Goal: Task Accomplishment & Management: Manage account settings

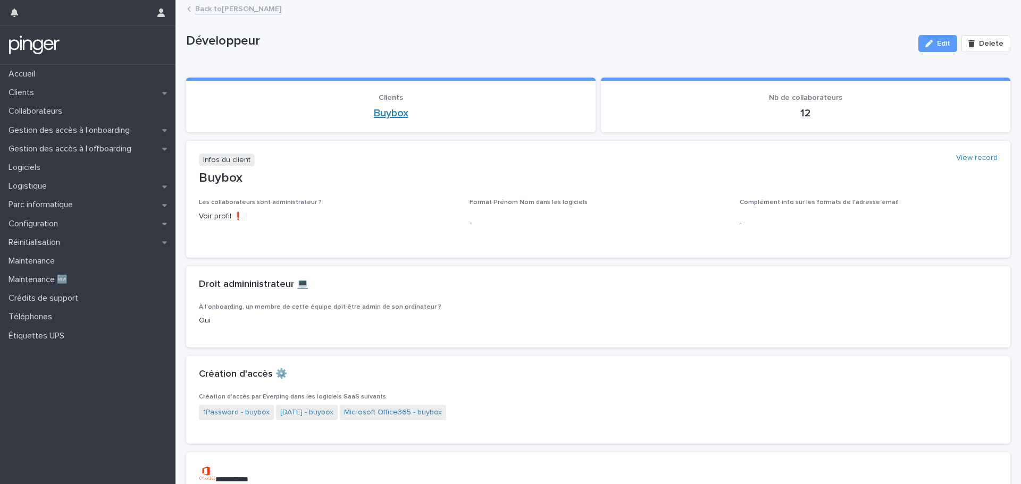
click at [380, 116] on link "Buybox" at bounding box center [391, 113] width 35 height 13
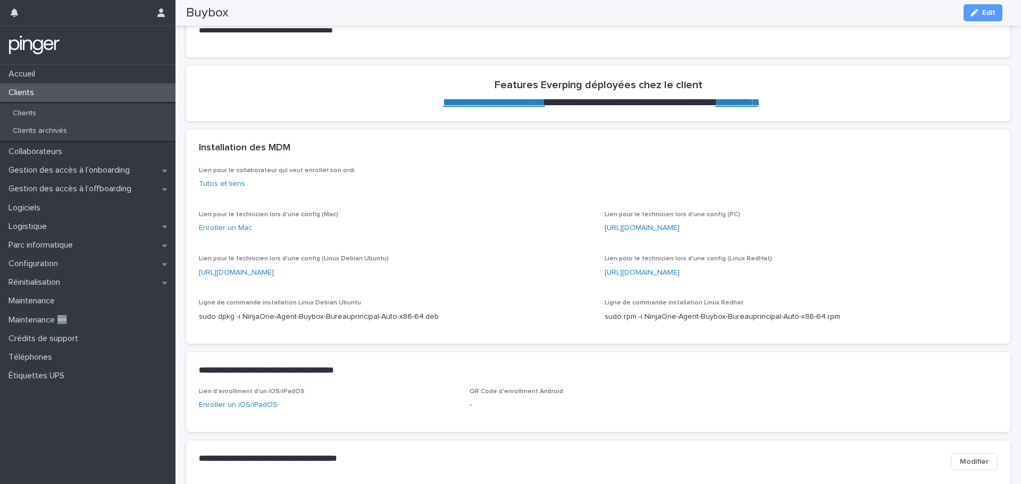
scroll to position [479, 0]
click at [70, 149] on p "Collaborateurs" at bounding box center [37, 152] width 66 height 10
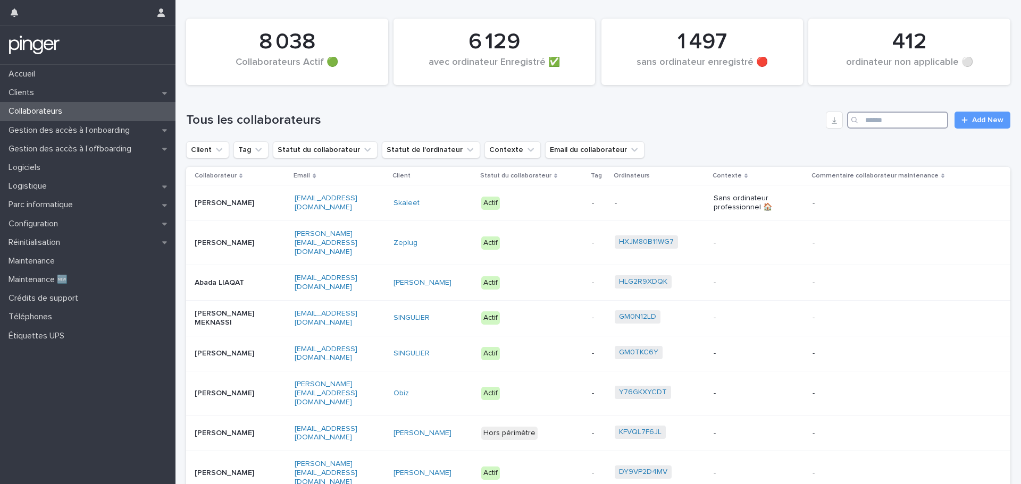
click at [874, 117] on input "Search" at bounding box center [897, 120] width 101 height 17
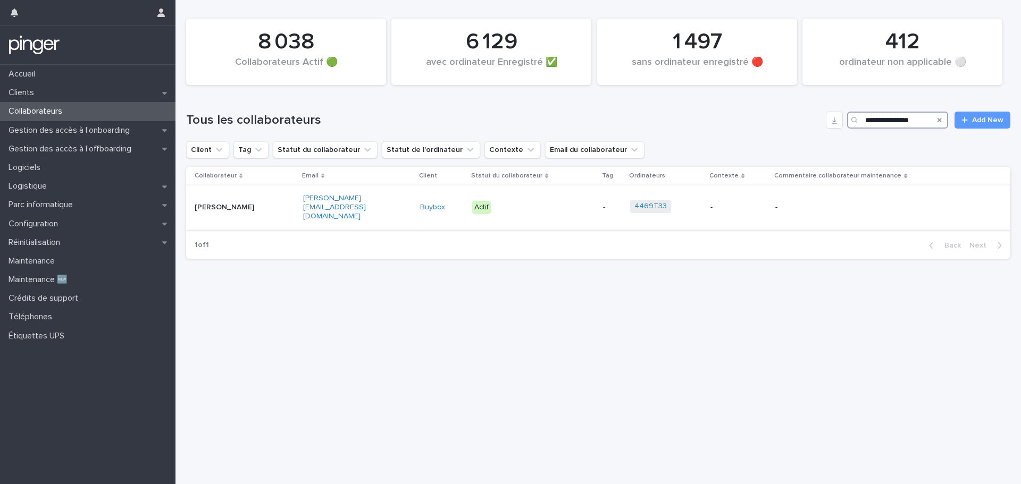
type input "**********"
click at [444, 203] on link "Buybox" at bounding box center [432, 207] width 25 height 9
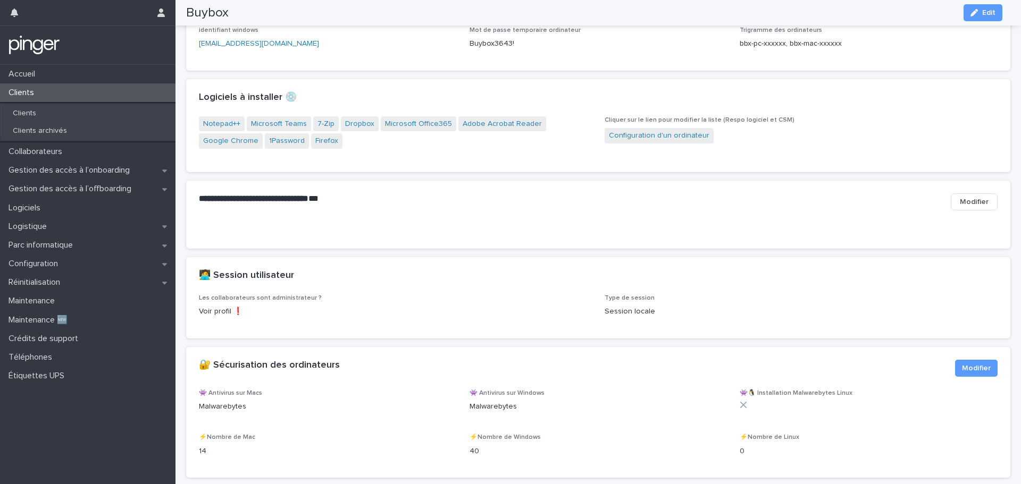
scroll to position [1031, 0]
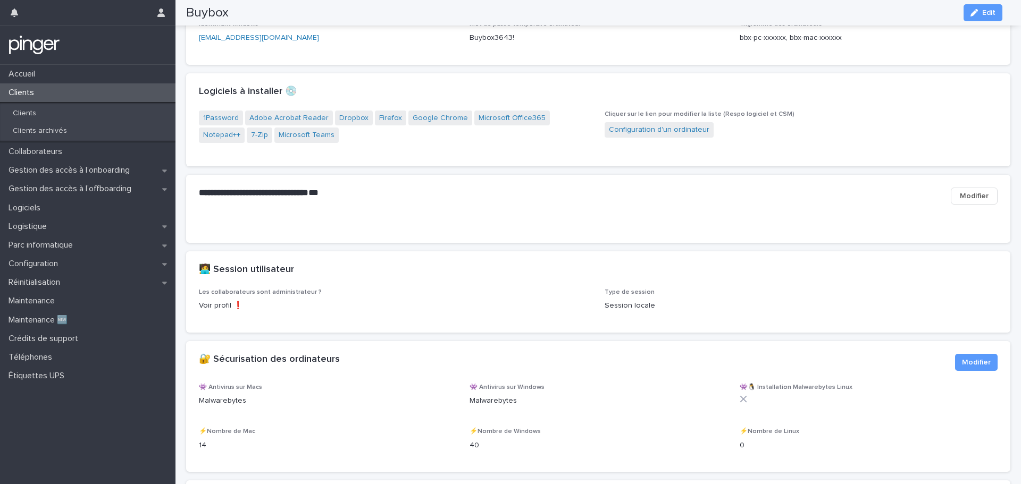
drag, startPoint x: 589, startPoint y: 240, endPoint x: 574, endPoint y: 239, distance: 14.9
drag, startPoint x: 574, startPoint y: 239, endPoint x: 553, endPoint y: 238, distance: 21.3
click at [553, 218] on div "**********" at bounding box center [598, 196] width 824 height 43
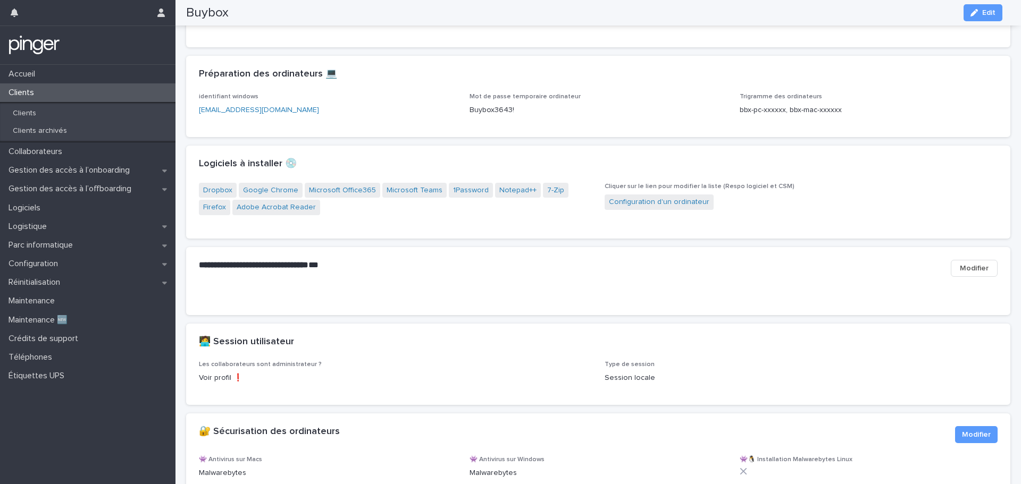
scroll to position [765, 0]
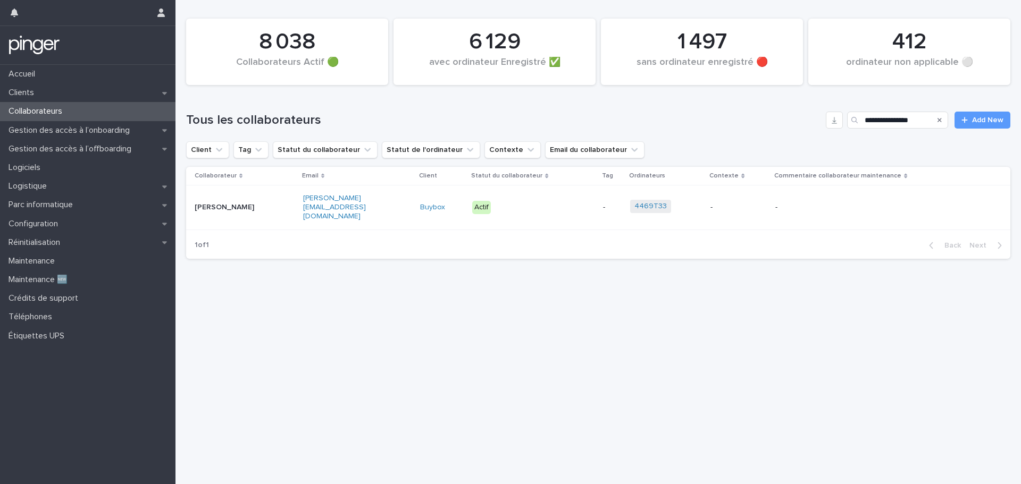
drag, startPoint x: 263, startPoint y: 197, endPoint x: 243, endPoint y: 200, distance: 20.5
click at [243, 203] on p "[PERSON_NAME]" at bounding box center [228, 207] width 66 height 9
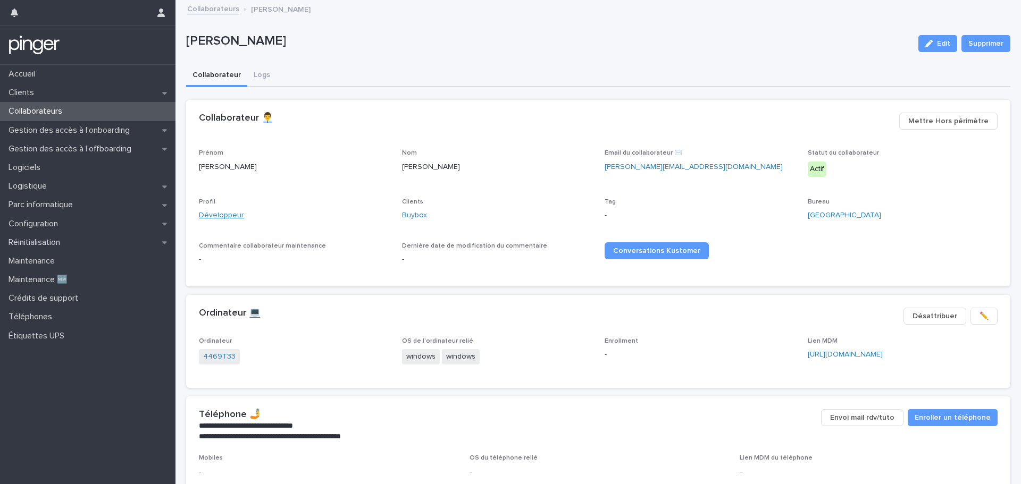
click at [220, 213] on link "Développeur" at bounding box center [221, 215] width 45 height 11
click at [684, 60] on div "[PERSON_NAME] Edit Supprimer" at bounding box center [598, 43] width 824 height 43
drag, startPoint x: 465, startPoint y: 136, endPoint x: 431, endPoint y: 131, distance: 33.8
click at [431, 132] on h1 at bounding box center [545, 130] width 692 height 13
click at [58, 206] on p "Parc informatique" at bounding box center [42, 205] width 77 height 10
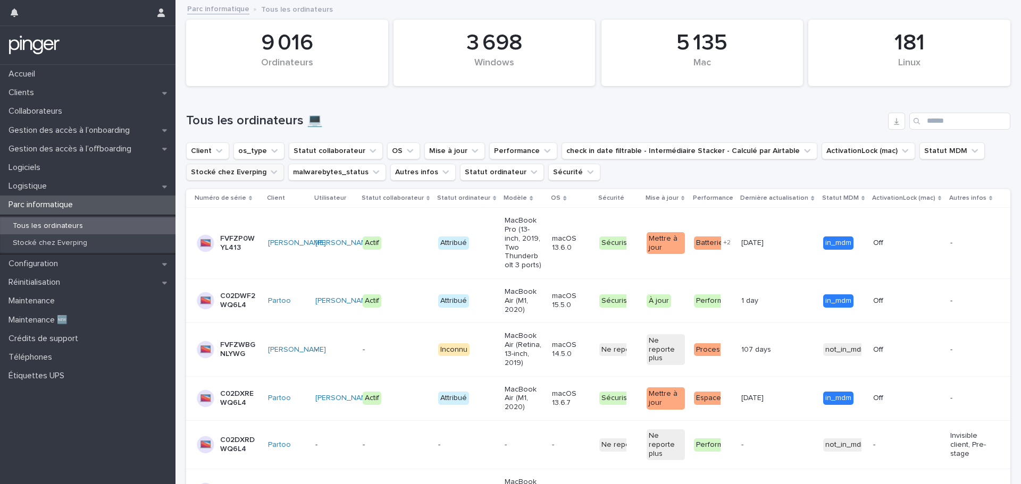
click at [249, 165] on button "Stocké chez Everping" at bounding box center [235, 172] width 98 height 17
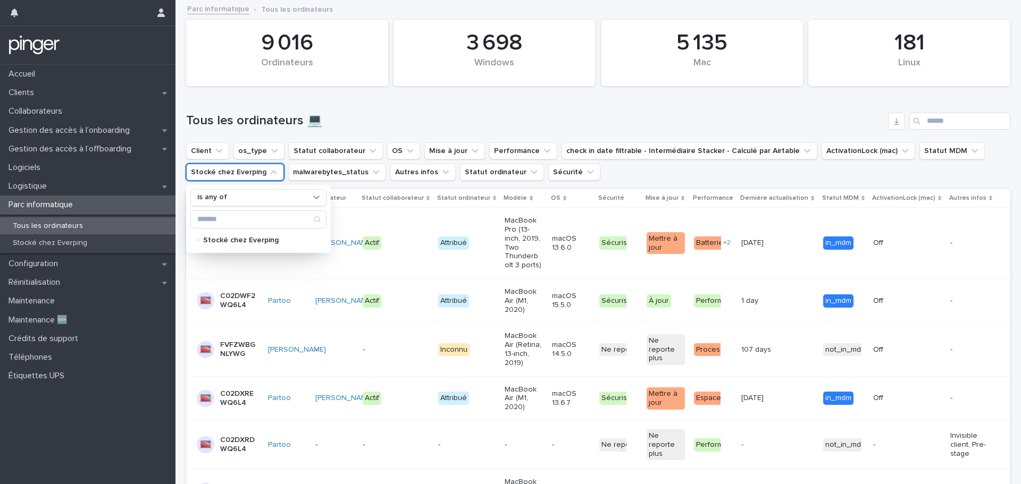
click at [406, 120] on h1 "Tous les ordinateurs 💻" at bounding box center [535, 120] width 698 height 15
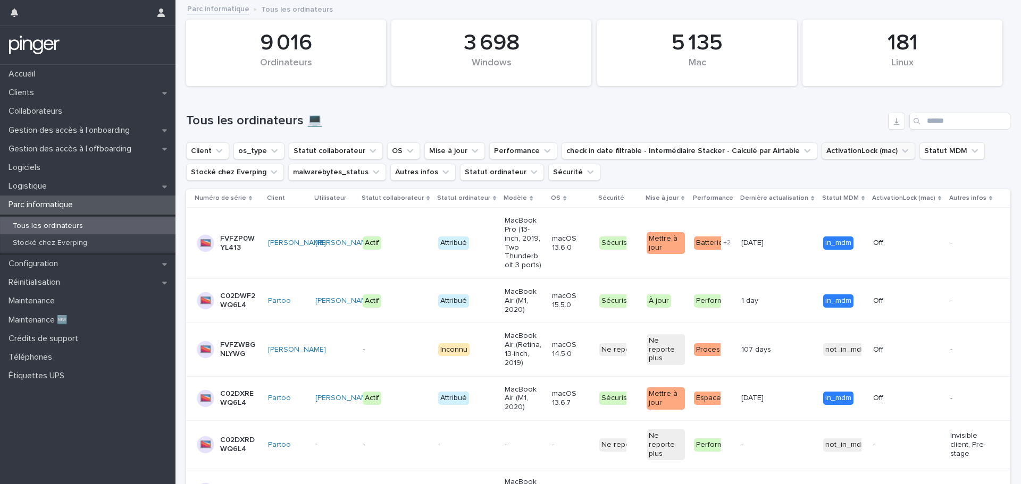
click at [822, 152] on button "ActivationLock (mac)" at bounding box center [869, 151] width 94 height 17
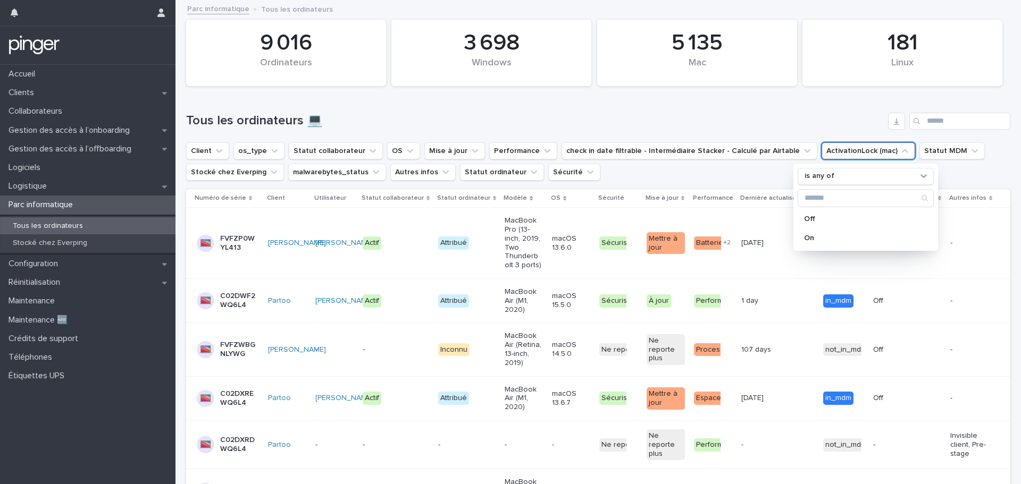
click at [755, 121] on h1 "Tous les ordinateurs 💻" at bounding box center [535, 120] width 698 height 15
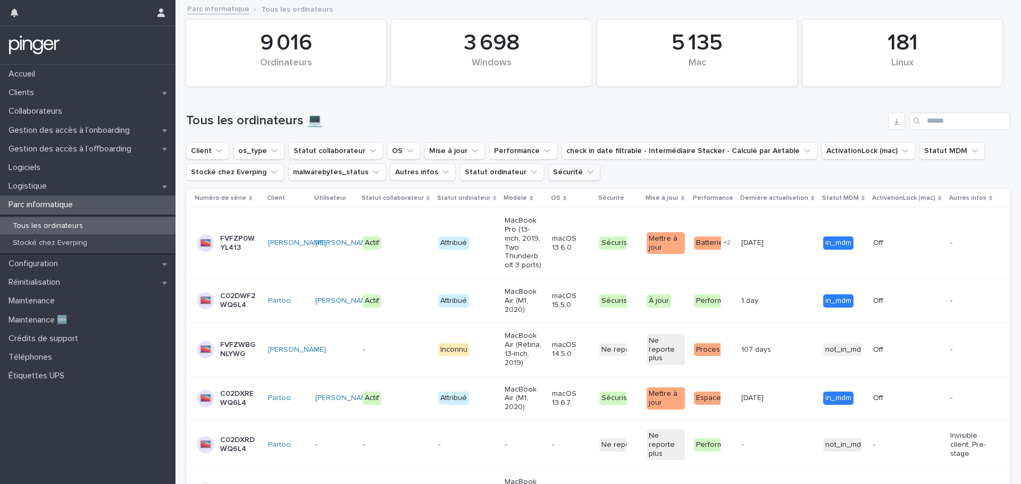
click at [585, 170] on icon "Sécurité" at bounding box center [590, 172] width 11 height 11
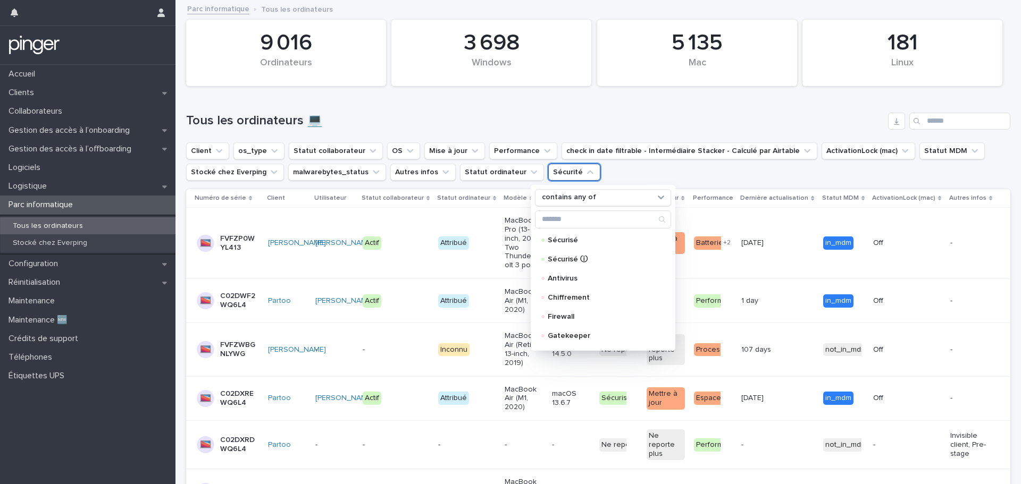
click at [537, 132] on div "Tous les ordinateurs 💻" at bounding box center [598, 116] width 824 height 51
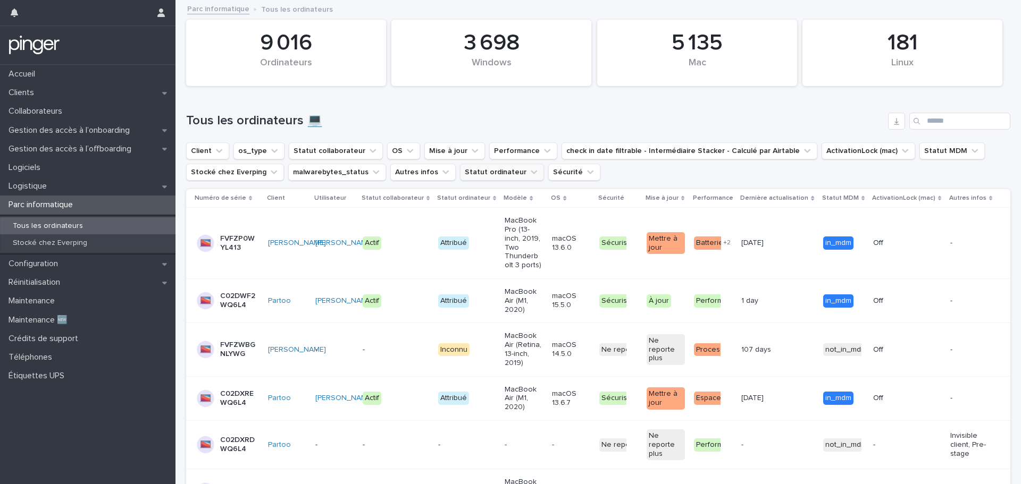
click at [484, 169] on button "Statut ordinateur" at bounding box center [502, 172] width 84 height 17
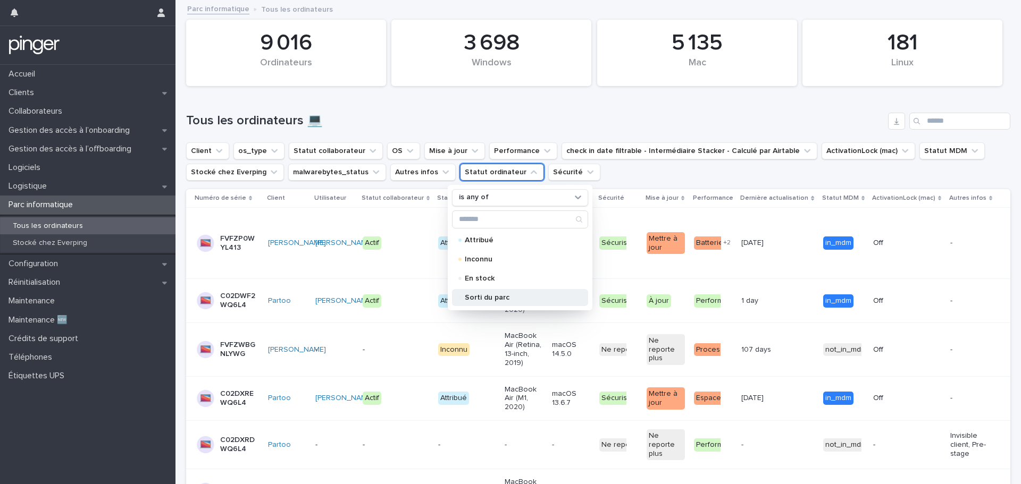
click at [524, 296] on p "Sorti du parc" at bounding box center [518, 297] width 106 height 7
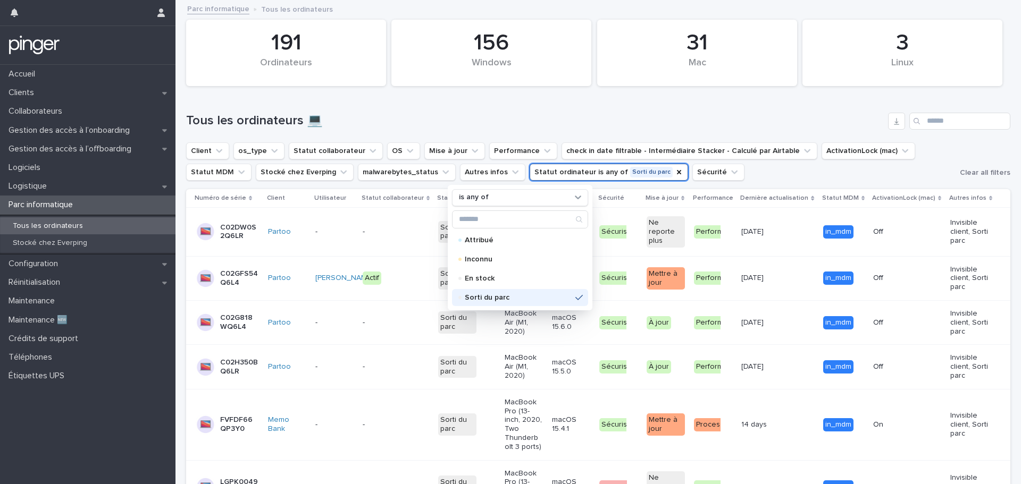
click at [625, 116] on h1 "Tous les ordinateurs 💻" at bounding box center [535, 120] width 698 height 15
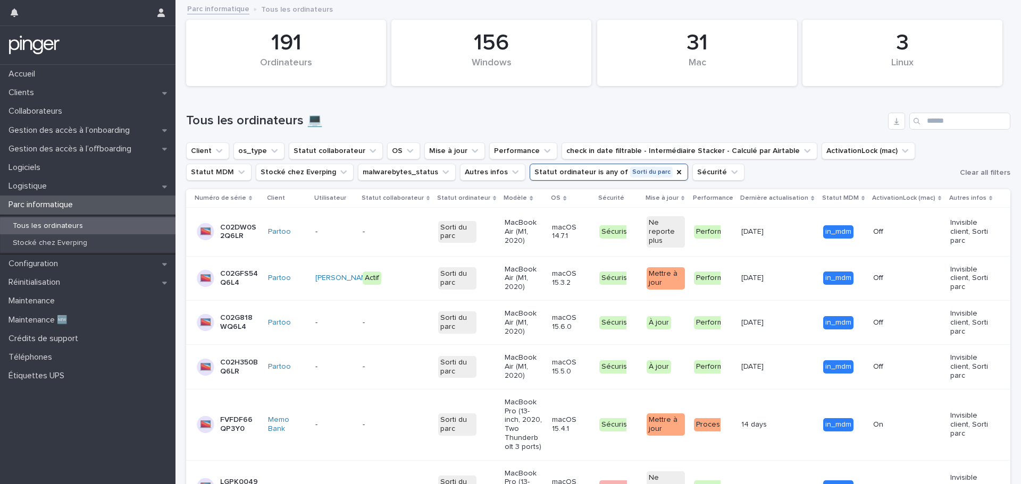
click at [394, 236] on p "-" at bounding box center [382, 232] width 38 height 9
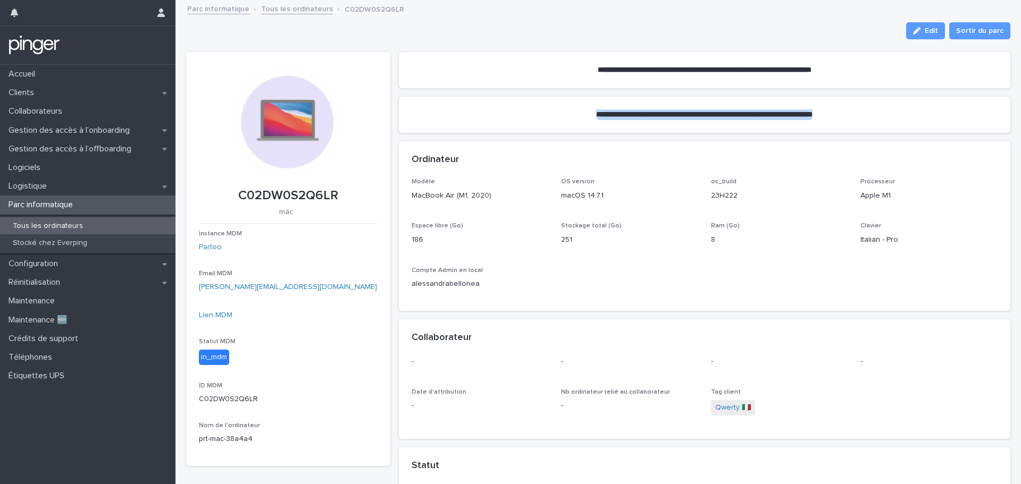
drag, startPoint x: 597, startPoint y: 113, endPoint x: 847, endPoint y: 118, distance: 250.5
click at [847, 118] on section "**********" at bounding box center [705, 115] width 612 height 36
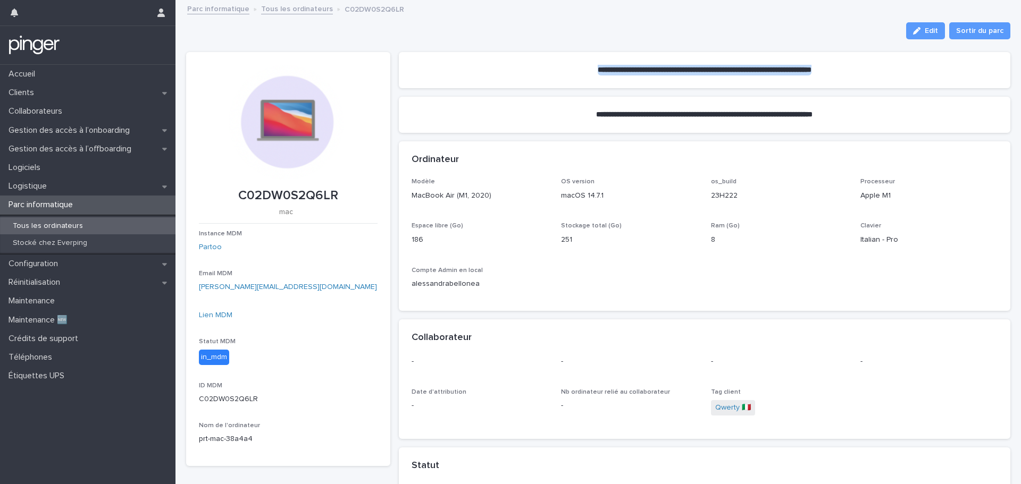
drag, startPoint x: 838, startPoint y: 70, endPoint x: 537, endPoint y: 81, distance: 301.7
click at [544, 80] on section "**********" at bounding box center [705, 70] width 612 height 36
click at [530, 95] on div "**********" at bounding box center [705, 74] width 612 height 45
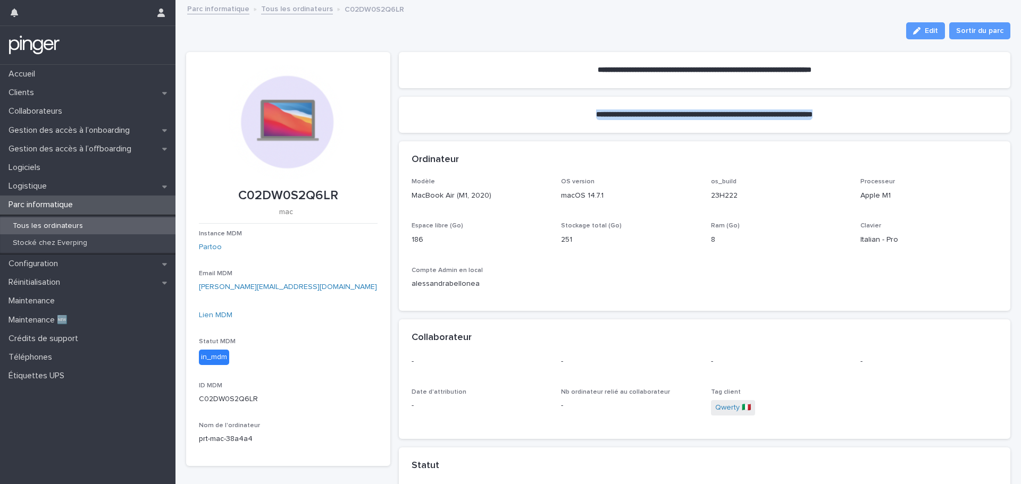
drag, startPoint x: 603, startPoint y: 114, endPoint x: 848, endPoint y: 121, distance: 245.3
click at [848, 121] on section "**********" at bounding box center [705, 115] width 612 height 36
drag, startPoint x: 854, startPoint y: 117, endPoint x: 841, endPoint y: 110, distance: 14.8
click at [841, 110] on section "**********" at bounding box center [705, 115] width 612 height 36
click at [826, 104] on section "**********" at bounding box center [705, 115] width 612 height 36
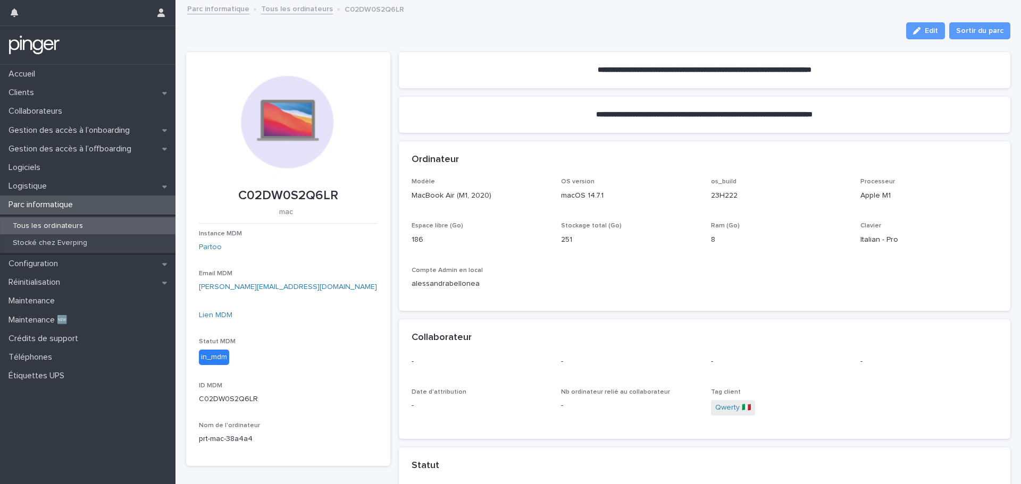
drag, startPoint x: 674, startPoint y: 158, endPoint x: 639, endPoint y: 161, distance: 34.6
drag, startPoint x: 639, startPoint y: 161, endPoint x: 605, endPoint y: 160, distance: 34.6
click at [608, 161] on div "Ordinateur" at bounding box center [703, 160] width 582 height 12
click at [804, 283] on div "Modèle MacBook Air (M1, 2020) OS version macOS 14.7.1 os_build 23H222 Processeu…" at bounding box center [705, 238] width 587 height 120
click at [52, 203] on p "Parc informatique" at bounding box center [42, 205] width 77 height 10
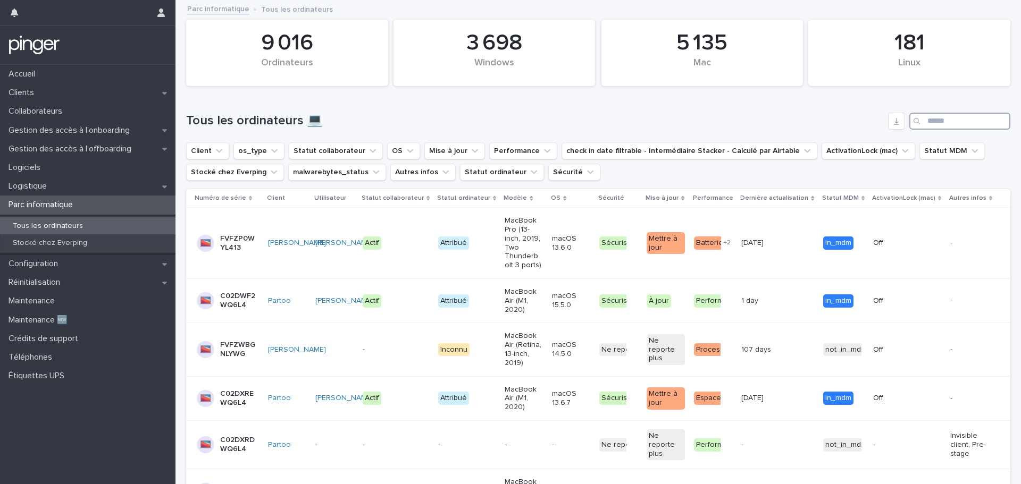
click at [934, 127] on input "Search" at bounding box center [959, 121] width 101 height 17
paste input "**********"
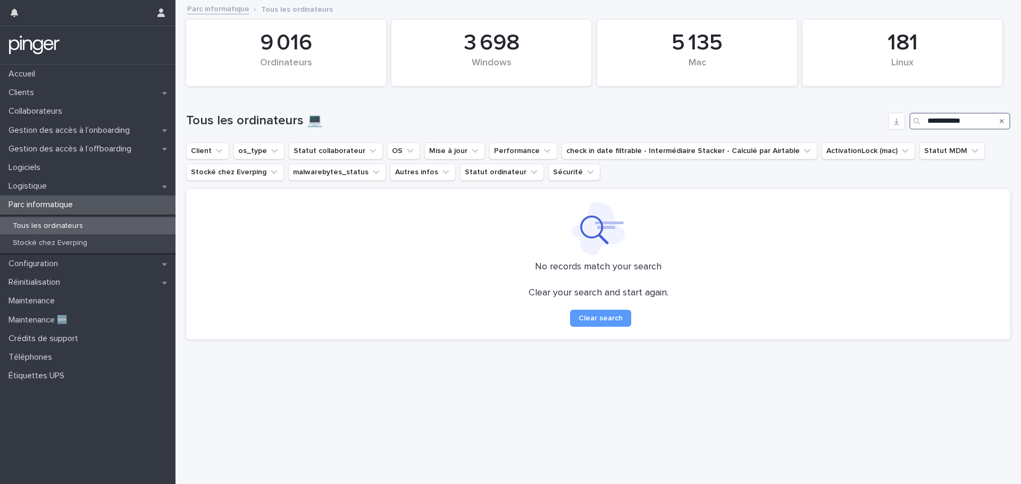
type input "**********"
drag, startPoint x: 396, startPoint y: 275, endPoint x: 365, endPoint y: 250, distance: 39.4
click at [356, 264] on p "No records match your search" at bounding box center [598, 268] width 799 height 12
click at [498, 315] on div "Clear your search and start again. Clear search" at bounding box center [598, 307] width 799 height 39
click at [762, 289] on div "Clear your search and start again. Clear search" at bounding box center [598, 307] width 799 height 39
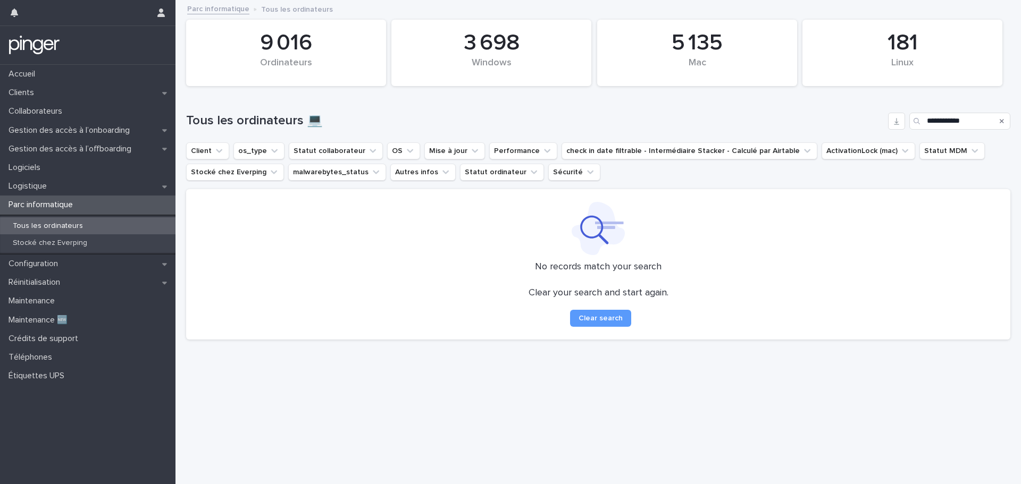
click at [834, 302] on div "Clear your search and start again. Clear search" at bounding box center [598, 307] width 799 height 39
click at [545, 114] on h1 "Tous les ordinateurs 💻" at bounding box center [535, 120] width 698 height 15
click at [46, 186] on p "Logistique" at bounding box center [29, 186] width 51 height 10
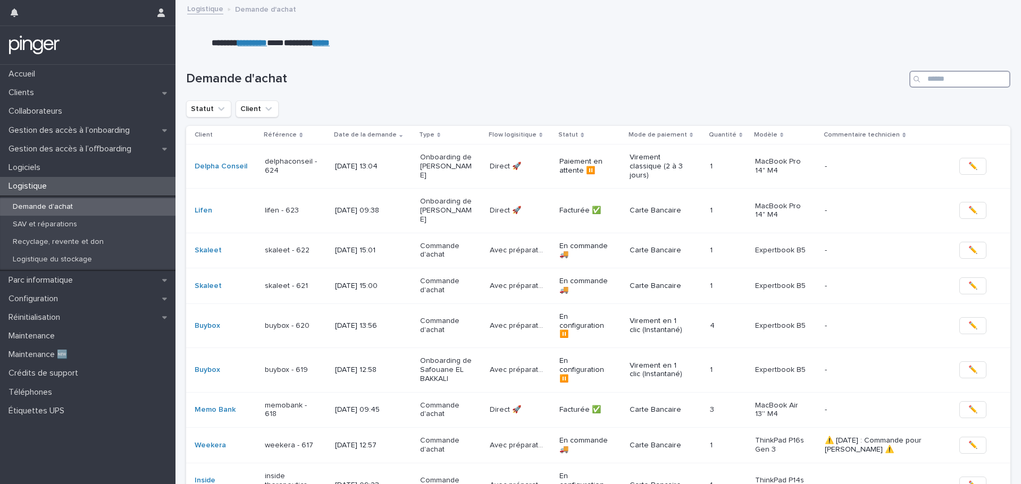
click at [951, 76] on input "Search" at bounding box center [959, 79] width 101 height 17
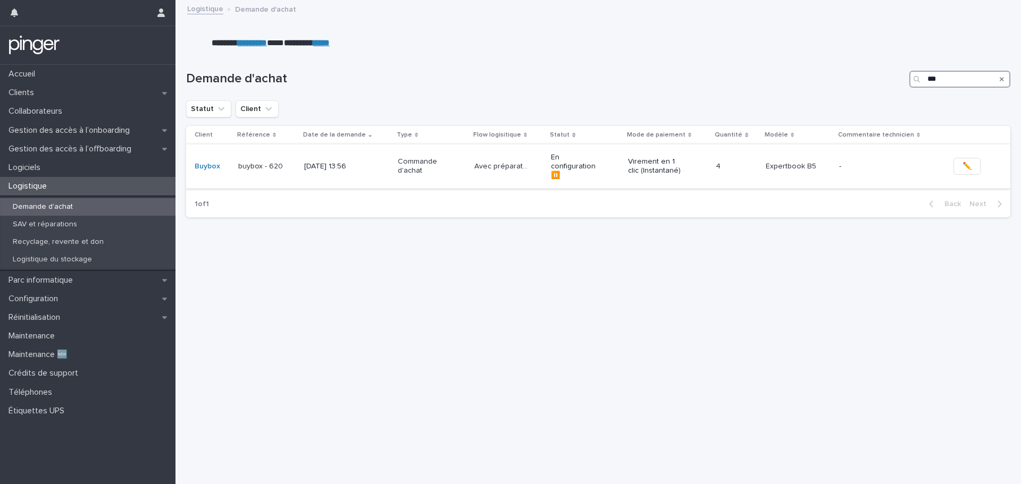
type input "***"
click at [459, 169] on div "Commande d'achat" at bounding box center [432, 166] width 68 height 27
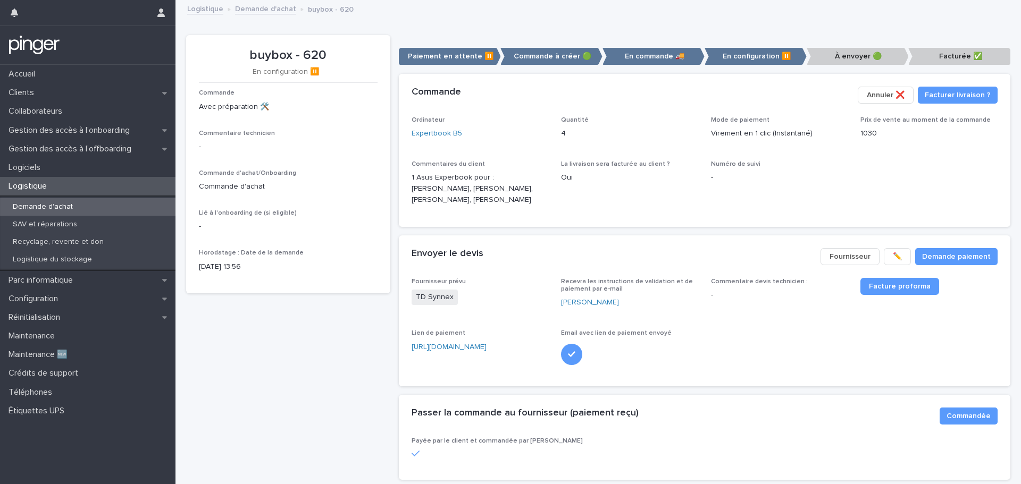
drag, startPoint x: 735, startPoint y: 216, endPoint x: 688, endPoint y: 212, distance: 47.5
click at [688, 212] on span "La livraison sera facturée au client ? Oui" at bounding box center [629, 188] width 137 height 54
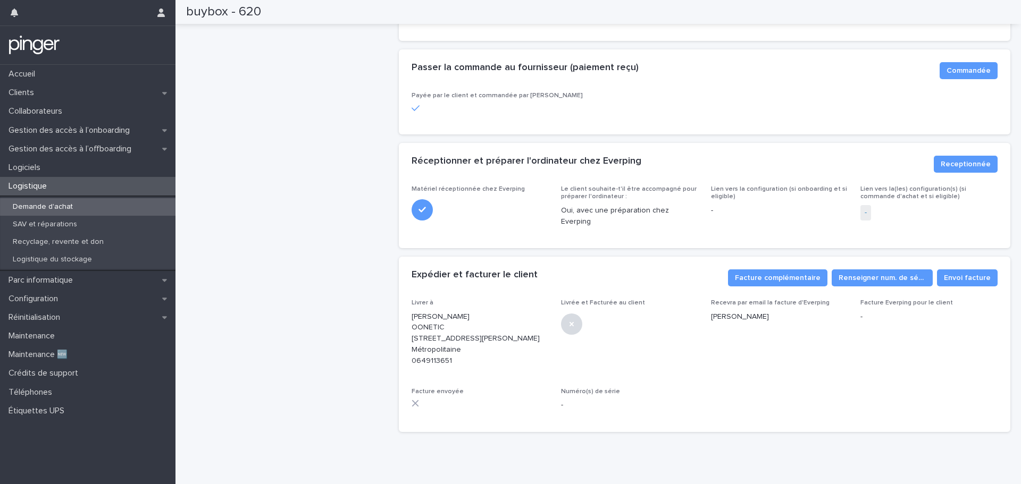
scroll to position [370, 0]
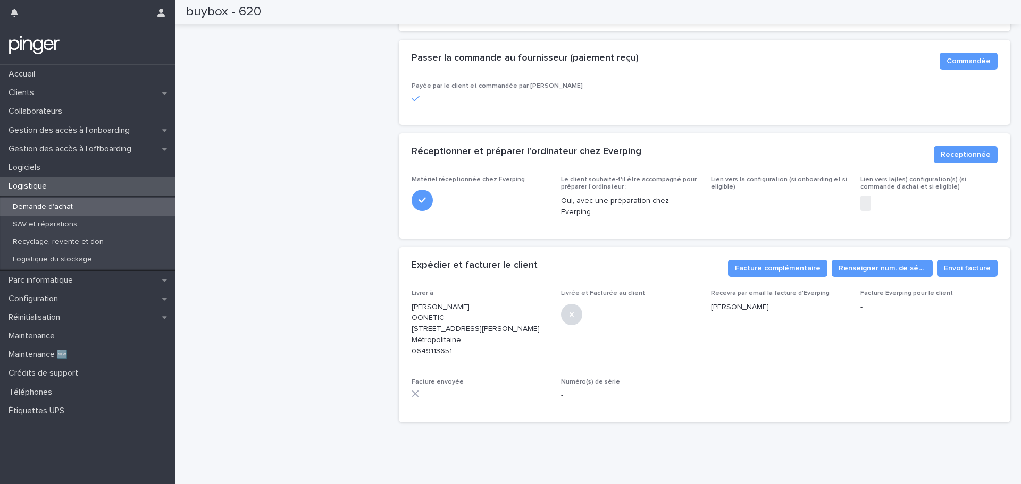
drag, startPoint x: 674, startPoint y: 243, endPoint x: 647, endPoint y: 241, distance: 26.6
click at [648, 247] on div "Expédier et facturer le client ••• Envoi facture Renseigner num. de série Factu…" at bounding box center [705, 268] width 612 height 43
click at [445, 345] on p "[PERSON_NAME] OONETIC [STREET_ADDRESS][PERSON_NAME] Métropolitaine 0649113651" at bounding box center [480, 329] width 137 height 55
drag, startPoint x: 407, startPoint y: 288, endPoint x: 463, endPoint y: 285, distance: 55.9
click at [463, 290] on div "Livrer à [PERSON_NAME] OONETIC [STREET_ADDRESS][PERSON_NAME] Métropolitaine 064…" at bounding box center [705, 356] width 612 height 133
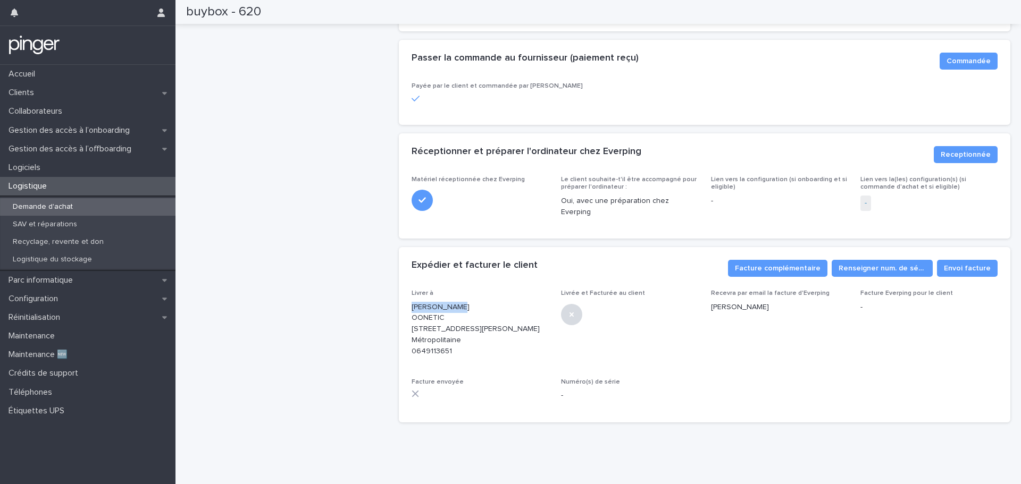
copy p "[PERSON_NAME]"
click at [465, 361] on div "Livrer à [PERSON_NAME] OONETIC [STREET_ADDRESS][PERSON_NAME] Métropolitaine 064…" at bounding box center [705, 350] width 587 height 120
drag, startPoint x: 492, startPoint y: 307, endPoint x: 410, endPoint y: 307, distance: 82.4
click at [412, 307] on p "[PERSON_NAME] OONETIC [STREET_ADDRESS][PERSON_NAME] Métropolitaine 0649113651" at bounding box center [480, 329] width 137 height 55
copy p "1P Place [PERSON_NAME]"
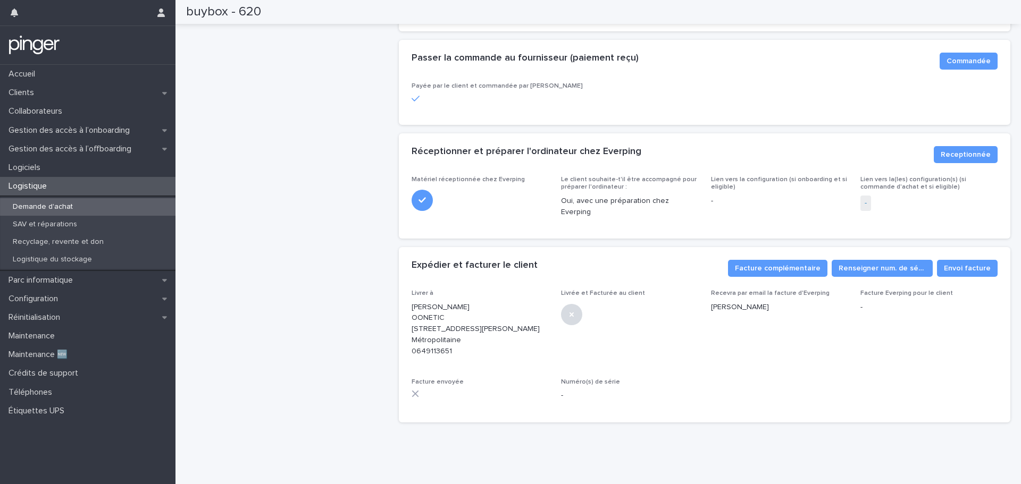
click at [658, 345] on span "Livrée et Facturée au client" at bounding box center [629, 328] width 137 height 76
drag, startPoint x: 408, startPoint y: 341, endPoint x: 450, endPoint y: 342, distance: 42.0
click at [450, 342] on div "Livrer à [PERSON_NAME] OONETIC [STREET_ADDRESS][PERSON_NAME] Métropolitaine 064…" at bounding box center [705, 356] width 612 height 133
copy p "0649113651"
click at [274, 219] on div "buybox - 620 En configuration ⏸️ Commande Avec préparation 🛠️ Commentaire techn…" at bounding box center [288, 55] width 204 height 751
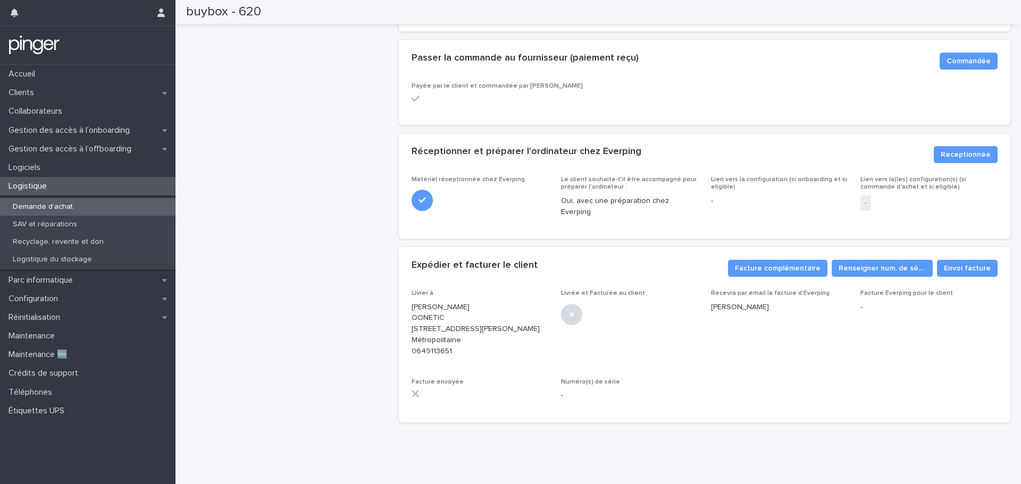
drag, startPoint x: 327, startPoint y: 250, endPoint x: 302, endPoint y: 240, distance: 27.7
click at [302, 240] on div "buybox - 620 En configuration ⏸️ Commande Avec préparation 🛠️ Commentaire techn…" at bounding box center [288, 55] width 204 height 751
drag, startPoint x: 820, startPoint y: 355, endPoint x: 727, endPoint y: 346, distance: 93.0
click at [773, 352] on span "Recevra par email la facture d'Everping [PERSON_NAME]" at bounding box center [779, 328] width 137 height 76
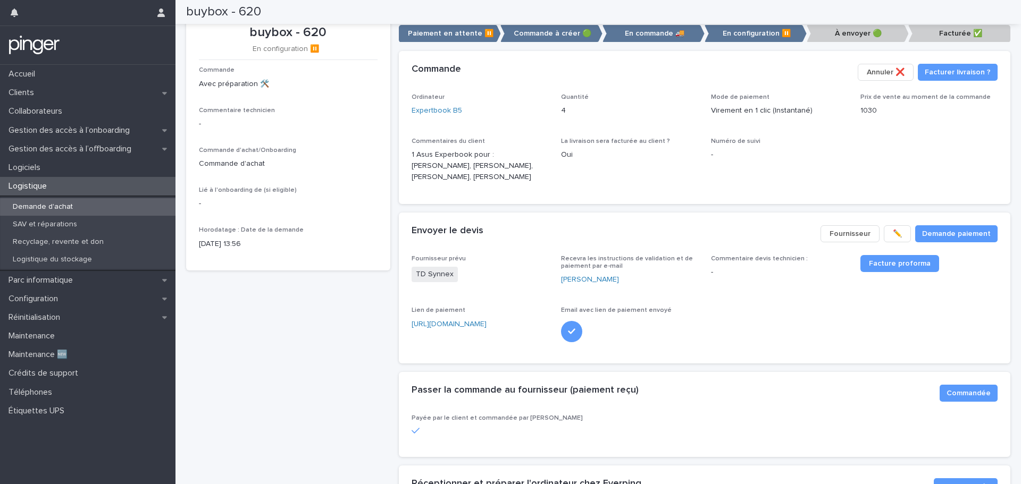
scroll to position [0, 0]
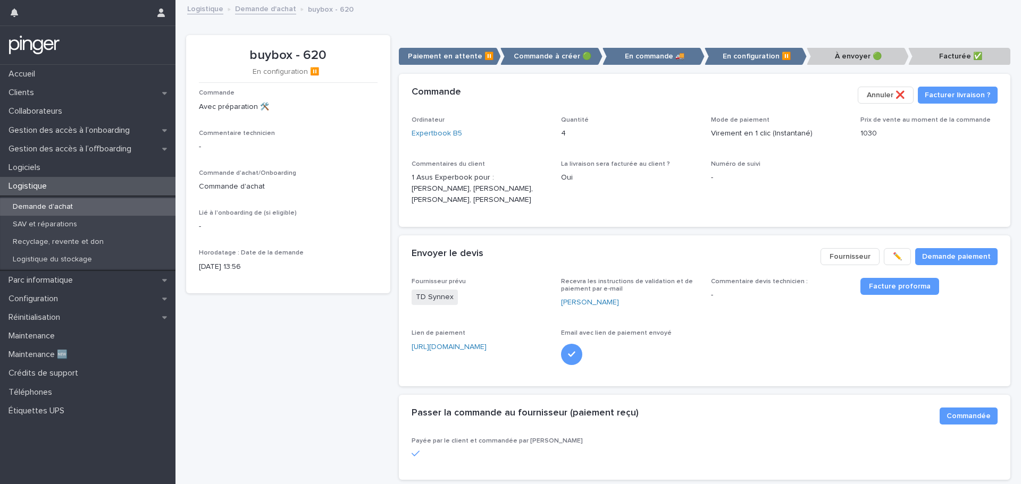
click at [62, 201] on div "Demande d'achat" at bounding box center [87, 207] width 175 height 18
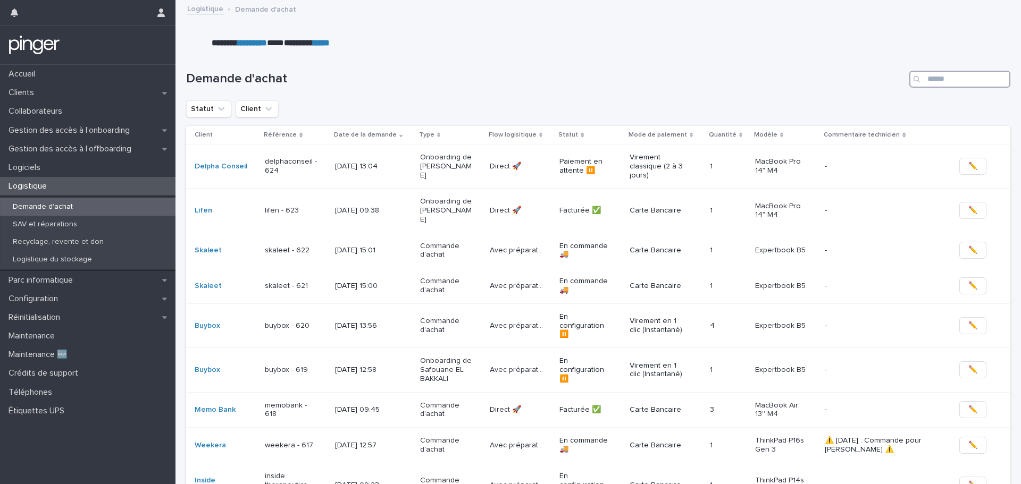
click at [962, 78] on input "Search" at bounding box center [959, 79] width 101 height 17
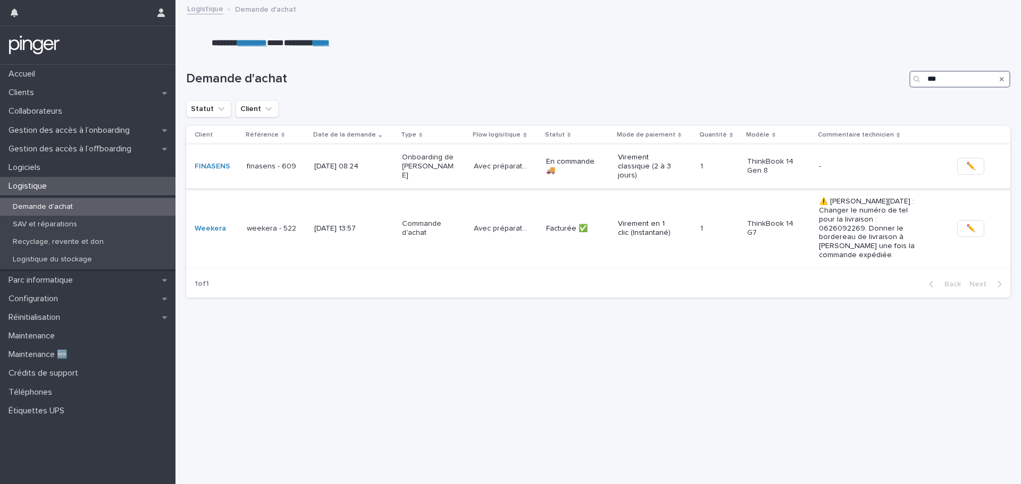
type input "***"
click at [371, 166] on div "[DATE] 08:24" at bounding box center [353, 167] width 79 height 18
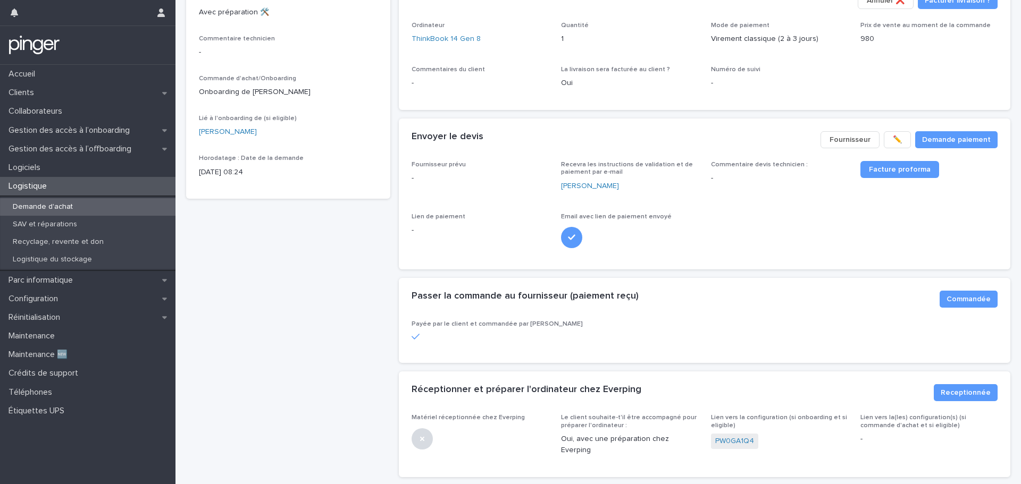
scroll to position [319, 0]
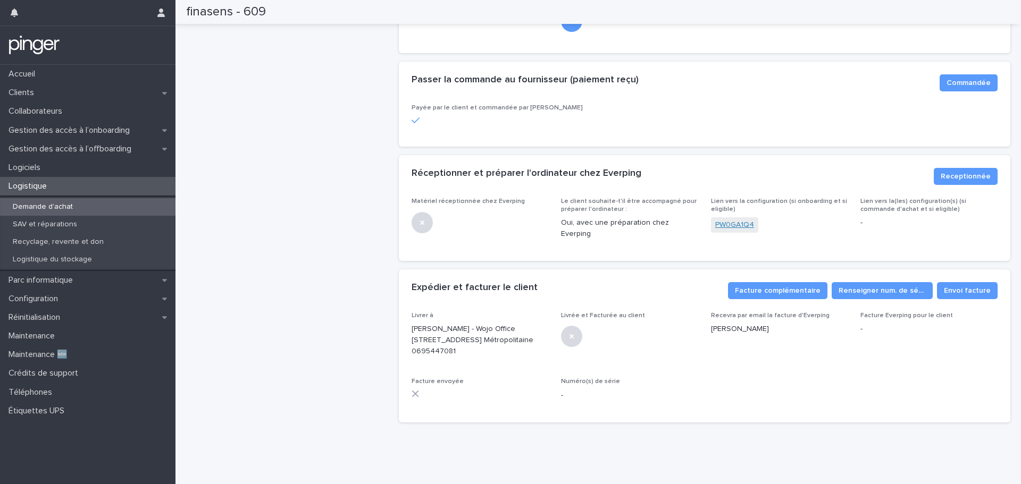
click at [731, 220] on link "PW0GA1Q4" at bounding box center [734, 225] width 39 height 11
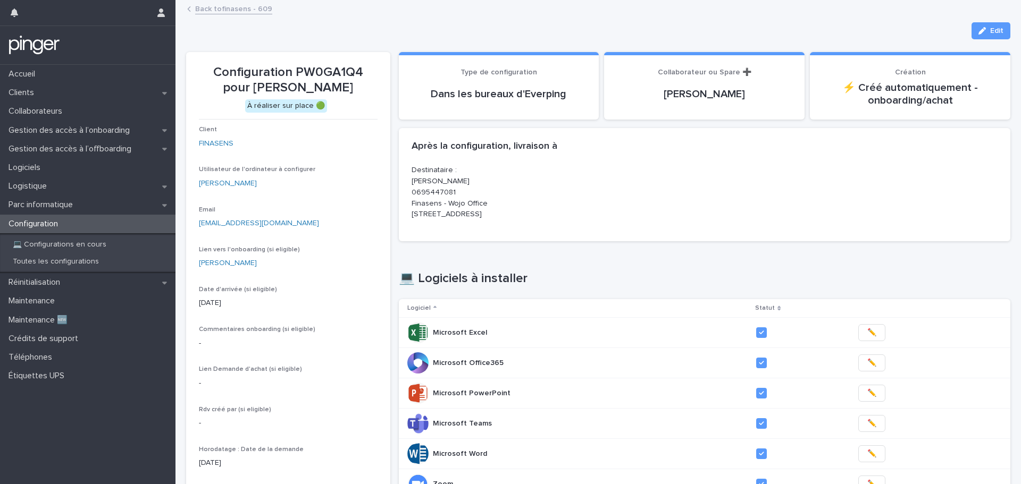
click at [319, 70] on p "Configuration PW0GA1Q4 pour [PERSON_NAME]" at bounding box center [288, 80] width 179 height 31
click at [326, 70] on p "Configuration PW0GA1Q4 pour [PERSON_NAME]" at bounding box center [288, 80] width 179 height 31
drag, startPoint x: 295, startPoint y: 69, endPoint x: 362, endPoint y: 74, distance: 67.2
click at [362, 74] on p "Configuration PW0GA1Q4 pour [PERSON_NAME]" at bounding box center [288, 80] width 179 height 31
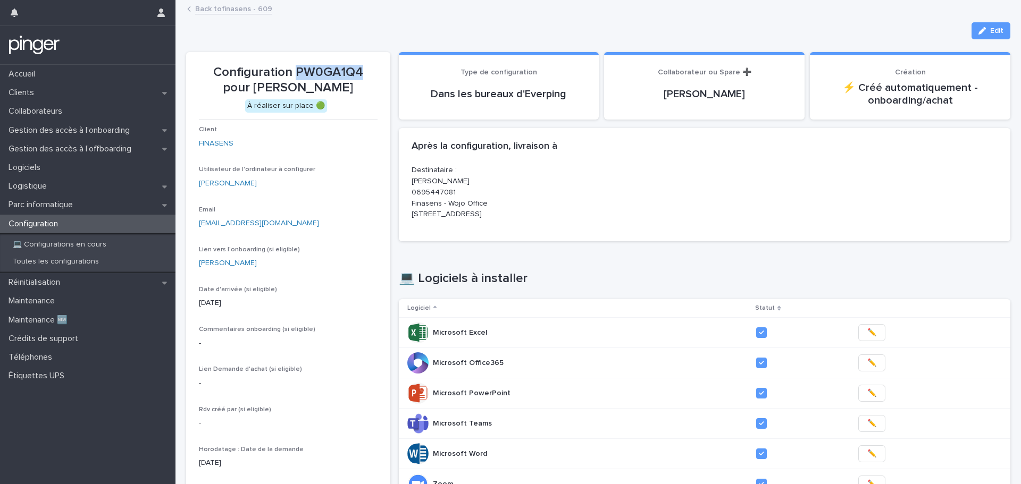
copy p "PW0GA1Q4"
click at [349, 177] on div "Utilisateur de l'ordinateur à configurer [PERSON_NAME]" at bounding box center [288, 181] width 179 height 31
drag, startPoint x: 336, startPoint y: 155, endPoint x: 317, endPoint y: 146, distance: 20.0
click at [317, 146] on div "FINASENS" at bounding box center [288, 143] width 179 height 11
click at [316, 161] on div "Client FINASENS Utilisateur de l'ordinateur à configurer [PERSON_NAME] Email [E…" at bounding box center [288, 321] width 179 height 391
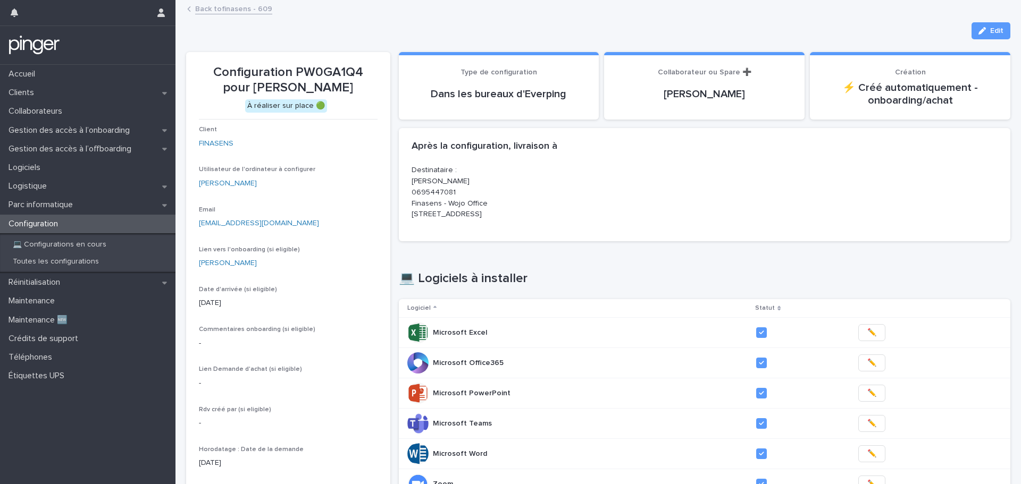
click at [474, 198] on p "Destinataire : [PERSON_NAME] 0695447081 Finasens - Wojo Office [STREET_ADDRESS]" at bounding box center [505, 192] width 187 height 55
drag, startPoint x: 409, startPoint y: 180, endPoint x: 499, endPoint y: 185, distance: 90.0
click at [499, 185] on p "Destinataire : [PERSON_NAME] 0695447081 Finasens - Wojo Office [STREET_ADDRESS]" at bounding box center [505, 192] width 187 height 55
copy p "[PERSON_NAME]"
drag, startPoint x: 408, startPoint y: 213, endPoint x: 483, endPoint y: 214, distance: 74.5
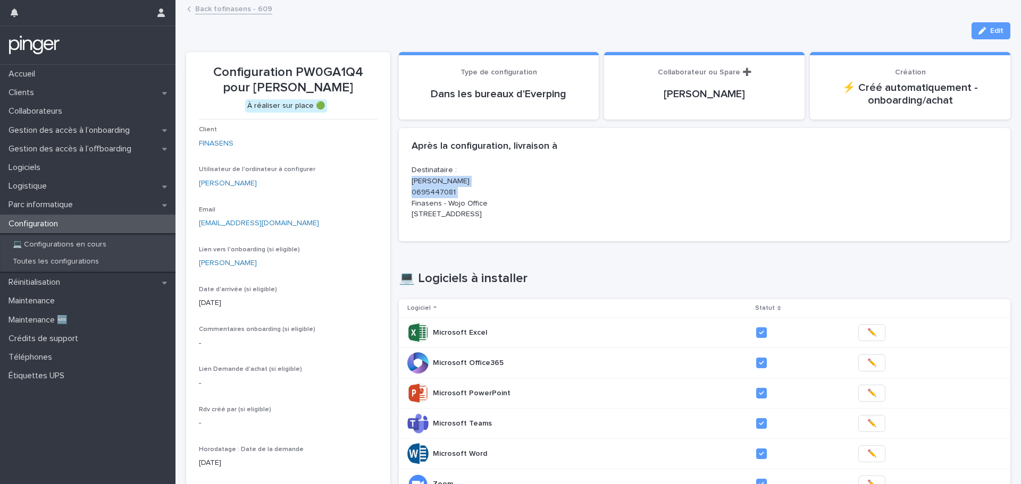
click at [483, 214] on div "Destinataire : [PERSON_NAME] 0695447081 Finasens - Wojo Office [STREET_ADDRESS]" at bounding box center [705, 203] width 612 height 77
copy p "[STREET_ADDRESS]"
click at [454, 199] on p "Destinataire : [PERSON_NAME] 0695447081 Finasens - Wojo Office [STREET_ADDRESS]" at bounding box center [505, 192] width 187 height 55
drag, startPoint x: 445, startPoint y: 203, endPoint x: 494, endPoint y: 203, distance: 48.9
click at [494, 203] on p "Destinataire : [PERSON_NAME] 0695447081 Finasens - Wojo Office [STREET_ADDRESS]" at bounding box center [505, 192] width 187 height 55
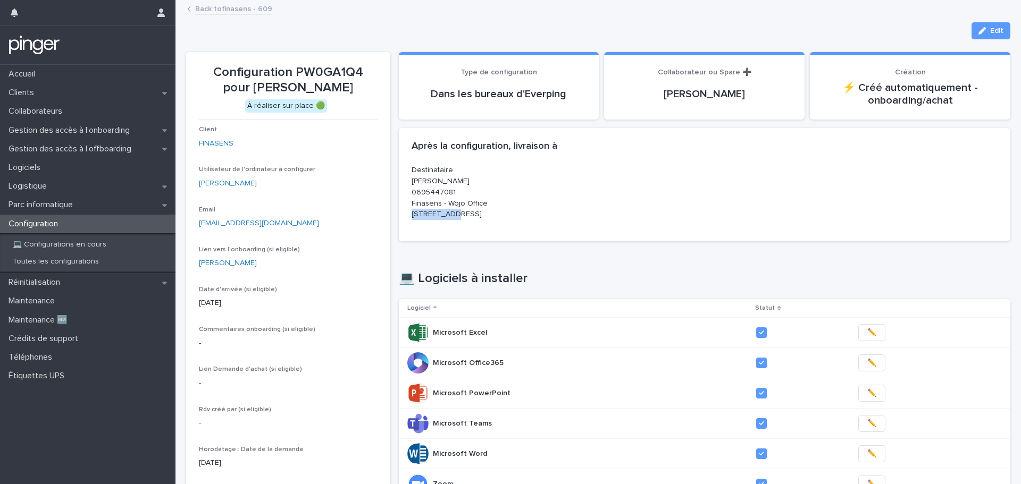
copy p "Wojo Office"
drag, startPoint x: 407, startPoint y: 188, endPoint x: 454, endPoint y: 192, distance: 46.9
click at [454, 192] on div "Destinataire : [PERSON_NAME] 0695447081 Finasens - Wojo Office [STREET_ADDRESS]" at bounding box center [705, 203] width 612 height 77
copy p "0695447081"
click at [618, 215] on div "Destinataire : [PERSON_NAME] 0695447081 Finasens - Wojo Office [STREET_ADDRESS]" at bounding box center [705, 197] width 587 height 64
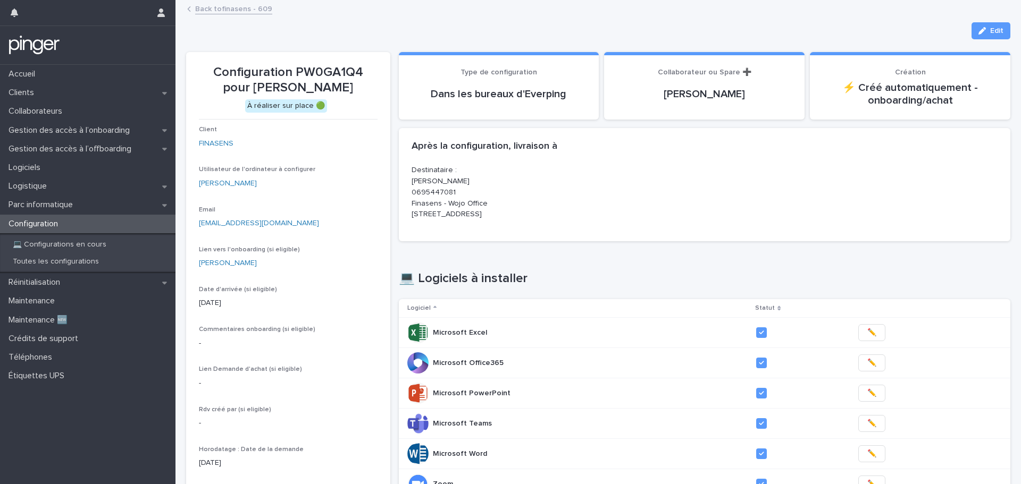
drag, startPoint x: 322, startPoint y: 89, endPoint x: 362, endPoint y: 94, distance: 40.2
click at [362, 94] on p "Configuration PW0GA1Q4 pour [PERSON_NAME]" at bounding box center [288, 80] width 179 height 31
copy p "Genest"
click at [71, 224] on div "Configuration" at bounding box center [87, 224] width 175 height 19
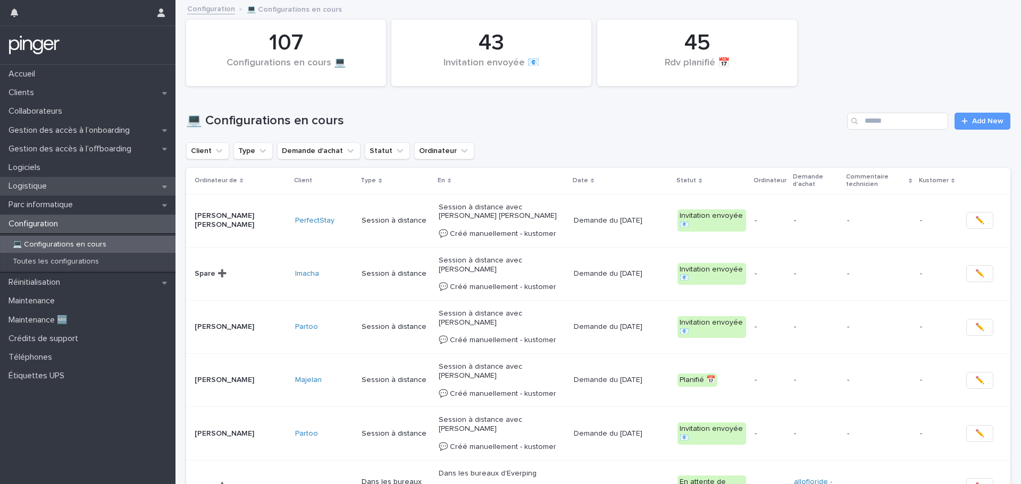
click at [77, 186] on div "Logistique" at bounding box center [87, 186] width 175 height 19
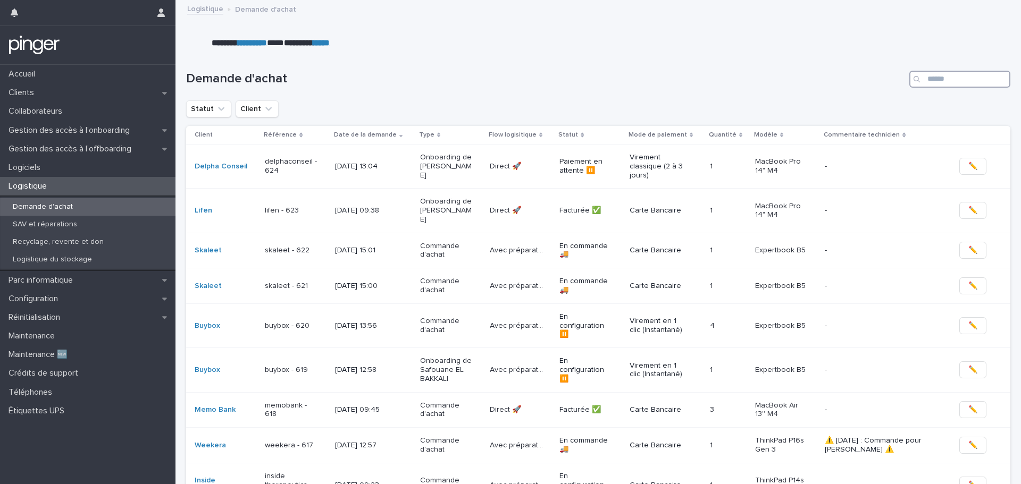
click at [939, 78] on input "Search" at bounding box center [959, 79] width 101 height 17
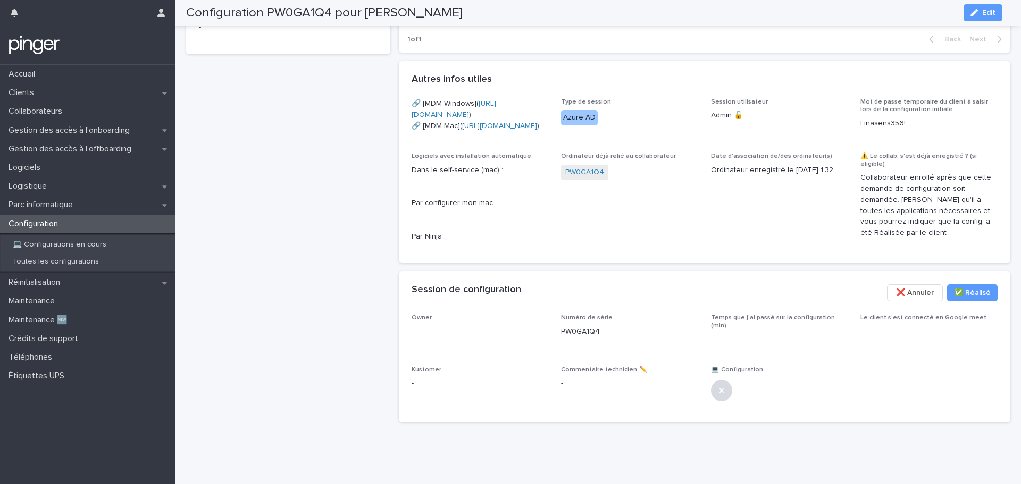
scroll to position [565, 0]
drag, startPoint x: 360, startPoint y: 225, endPoint x: 329, endPoint y: 214, distance: 32.8
click at [330, 214] on div "Configuration PW0GA1Q4 pour [PERSON_NAME] À réaliser sur place 🟢 Client FINASEN…" at bounding box center [288, 3] width 204 height 855
click at [973, 291] on span "✅​ Réalisé" at bounding box center [972, 293] width 37 height 11
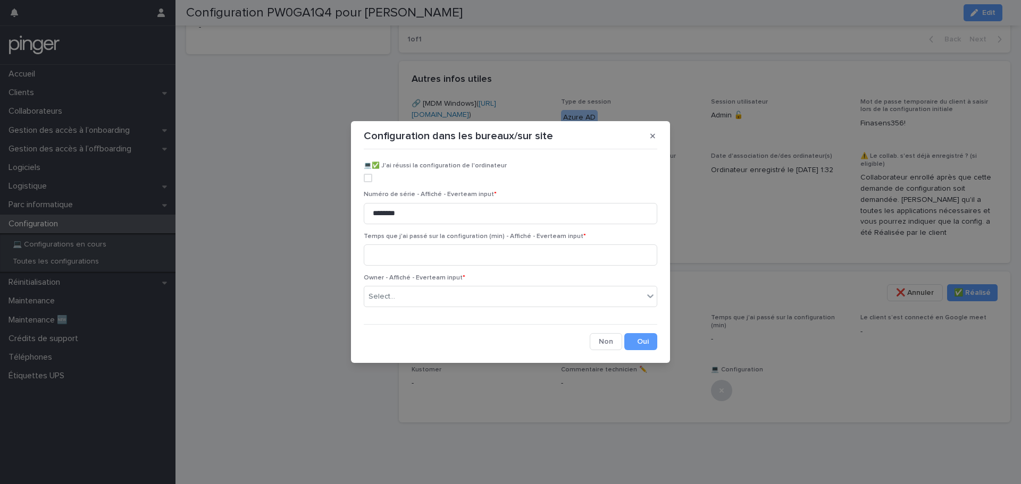
click at [370, 178] on span at bounding box center [368, 178] width 9 height 9
click at [393, 249] on input at bounding box center [511, 255] width 294 height 21
type input "**"
click at [505, 296] on div "Select..." at bounding box center [503, 297] width 279 height 18
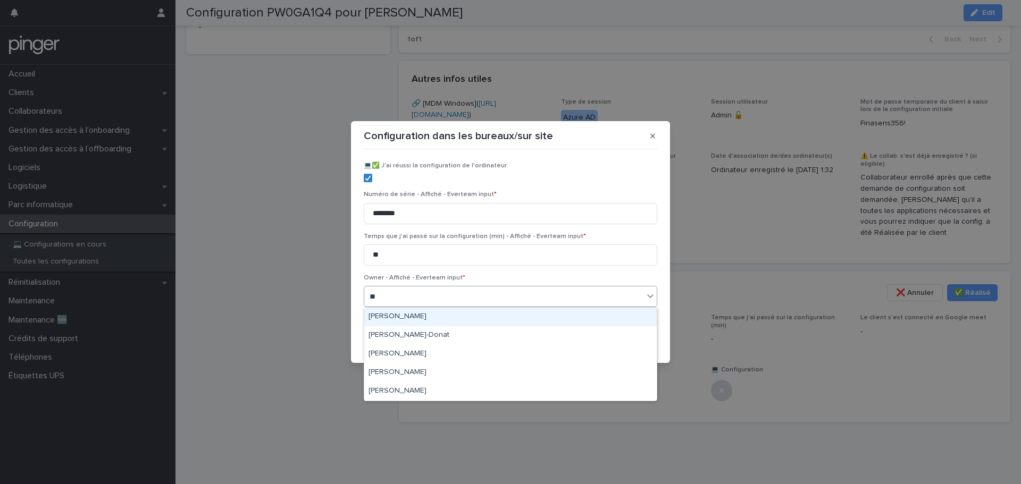
type input "***"
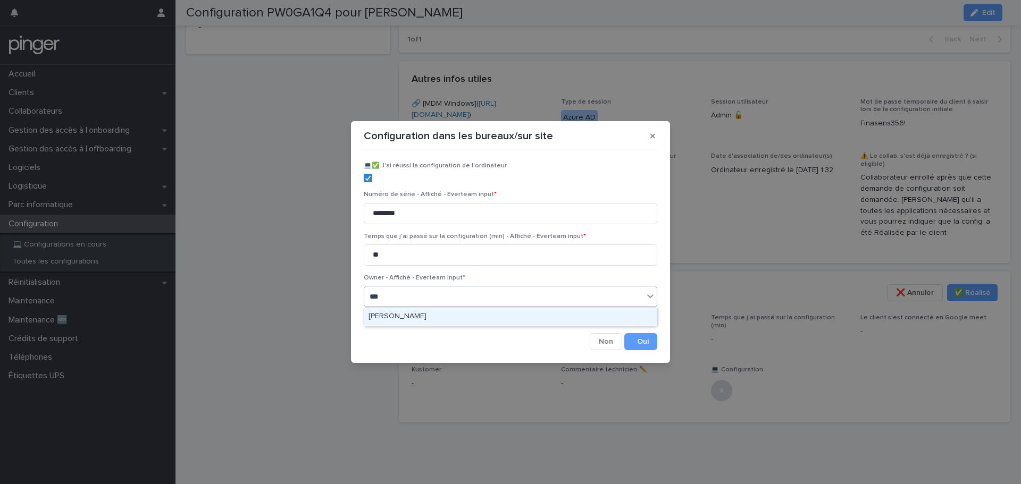
click at [497, 322] on div "[PERSON_NAME]" at bounding box center [510, 317] width 292 height 19
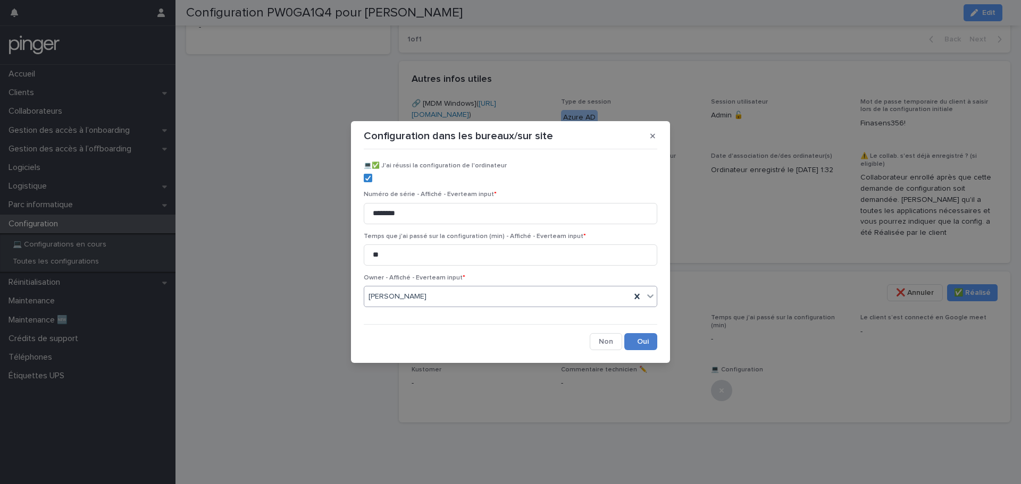
click at [646, 335] on button "Save" at bounding box center [640, 341] width 33 height 17
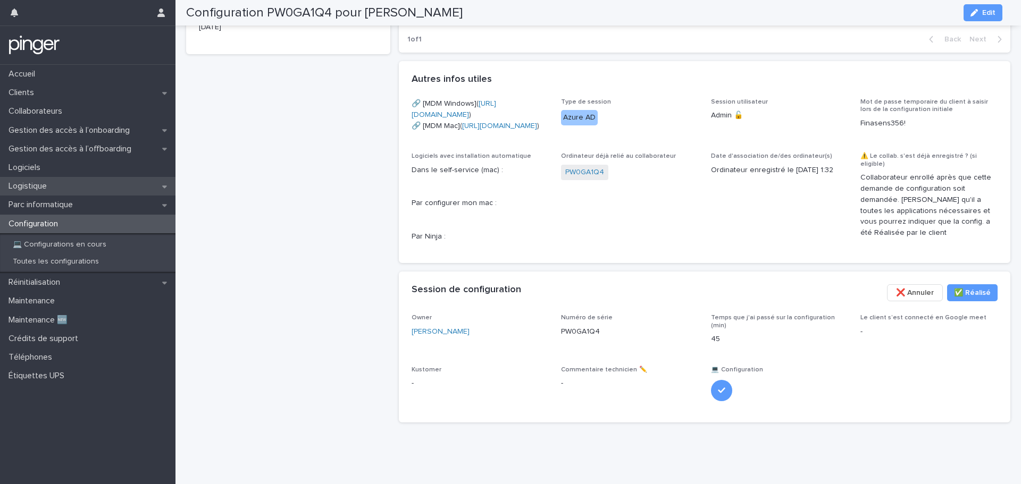
click at [60, 181] on div "Logistique" at bounding box center [87, 186] width 175 height 19
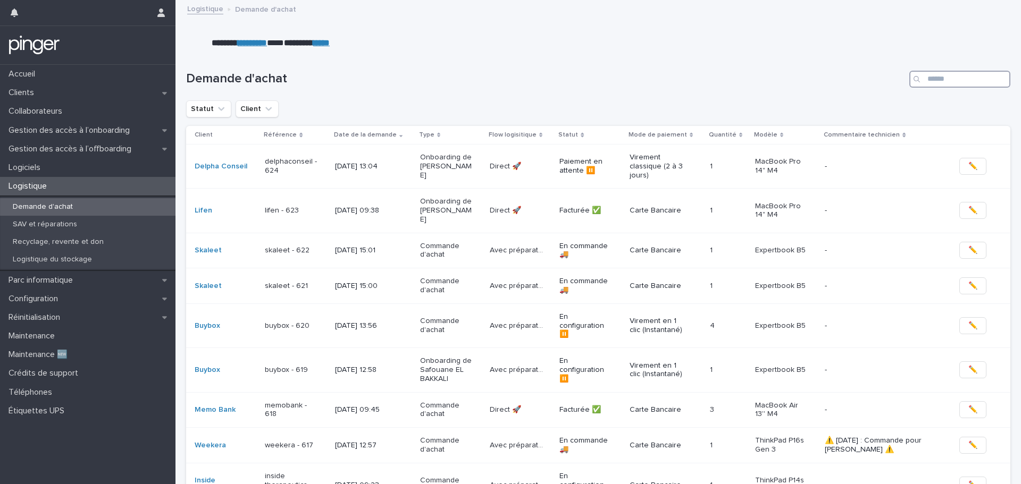
click at [959, 77] on input "Search" at bounding box center [959, 79] width 101 height 17
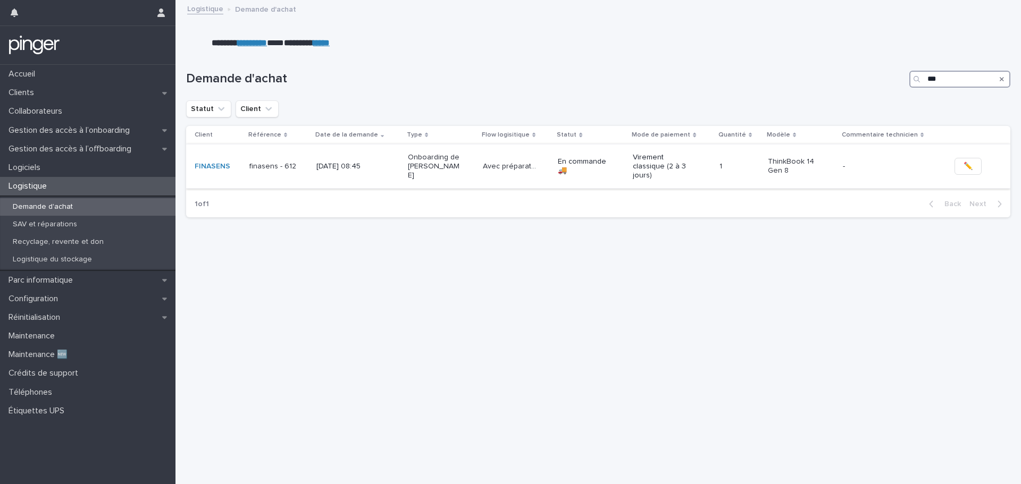
type input "***"
click at [373, 181] on td "[DATE] 08:45" at bounding box center [357, 166] width 91 height 44
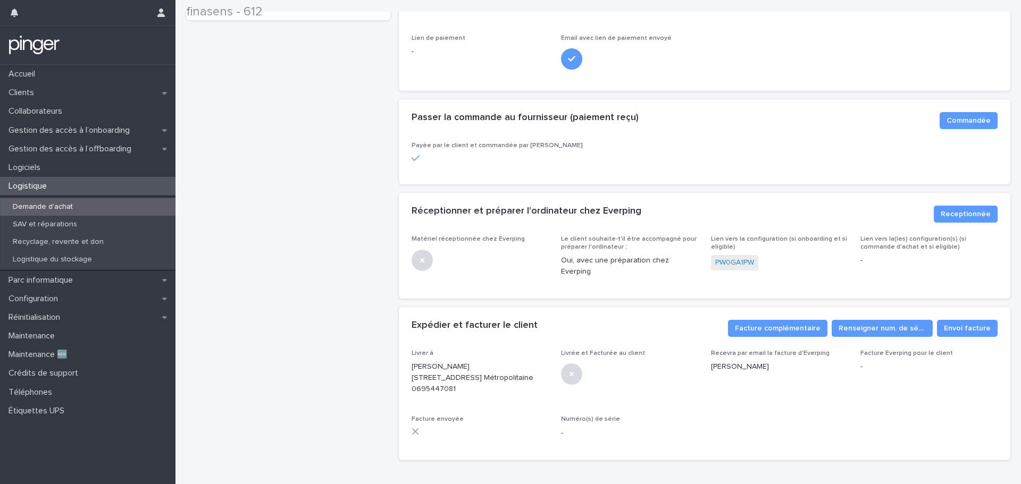
scroll to position [319, 0]
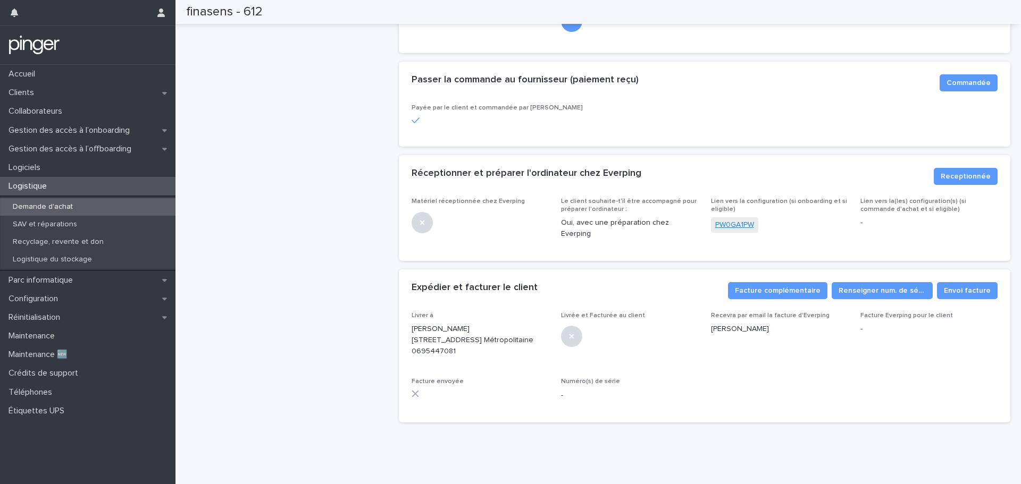
click at [735, 220] on link "PW0GA1PW" at bounding box center [734, 225] width 39 height 11
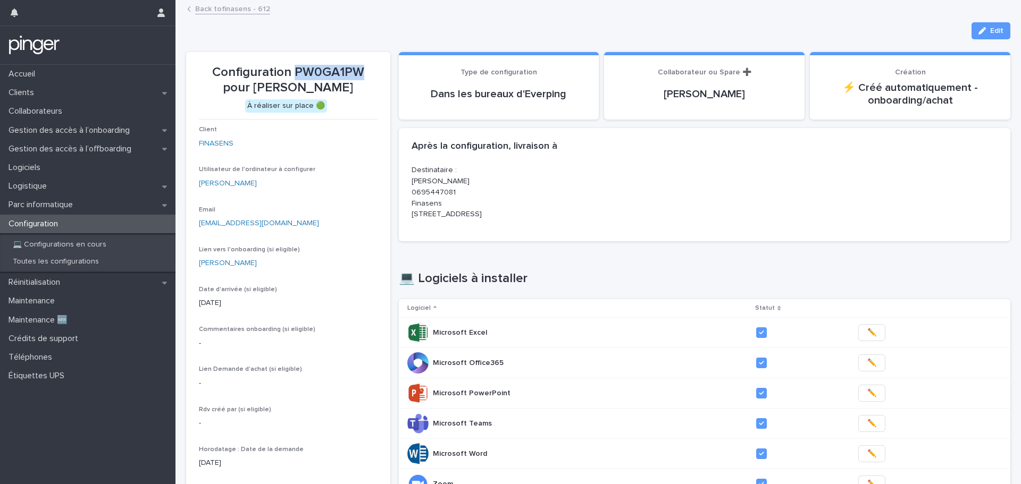
drag, startPoint x: 293, startPoint y: 72, endPoint x: 359, endPoint y: 69, distance: 66.0
click at [359, 69] on p "Configuration PW0GA1PW pour [PERSON_NAME]" at bounding box center [288, 80] width 179 height 31
copy p "PW0GA1PW"
click at [244, 5] on link "Back to finasens - 612" at bounding box center [232, 8] width 75 height 12
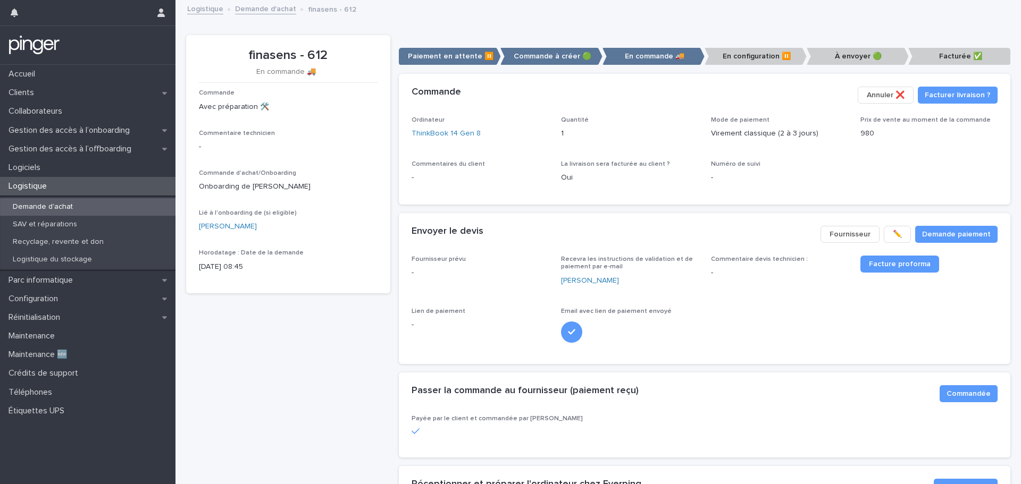
drag, startPoint x: 624, startPoint y: 187, endPoint x: 597, endPoint y: 187, distance: 27.7
click at [597, 187] on div "La livraison sera facturée au client ? Oui" at bounding box center [629, 176] width 137 height 31
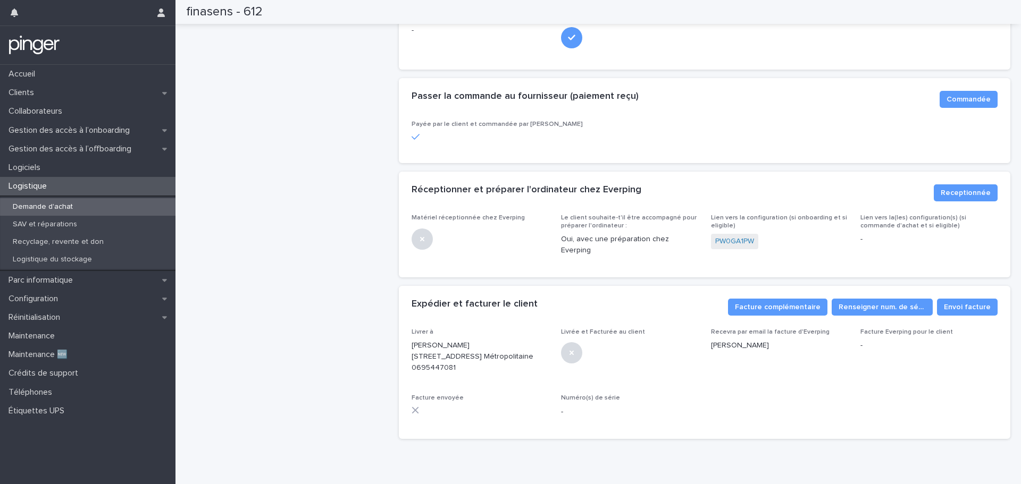
scroll to position [336, 0]
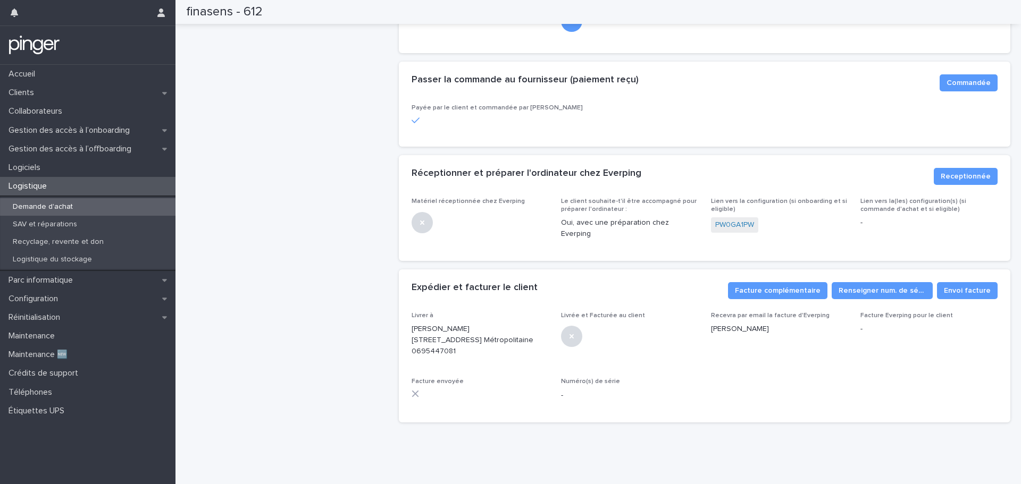
click at [319, 207] on div "finasens - 612 En commande 🚚​ Commande Avec préparation 🛠️ Commentaire technici…" at bounding box center [288, 77] width 204 height 707
click at [236, 246] on div "finasens - 612 En commande 🚚​ Commande Avec préparation 🛠️ Commentaire technici…" at bounding box center [288, 77] width 204 height 707
click at [232, 77] on div "finasens - 612 En commande 🚚​ Commande Avec préparation 🛠️ Commentaire technici…" at bounding box center [288, 77] width 204 height 707
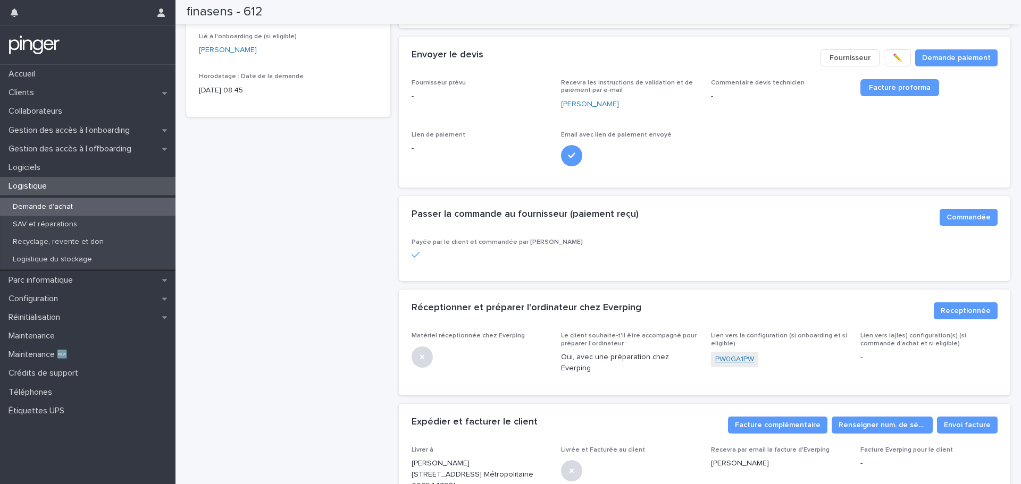
click at [736, 354] on link "PW0GA1PW" at bounding box center [734, 359] width 39 height 11
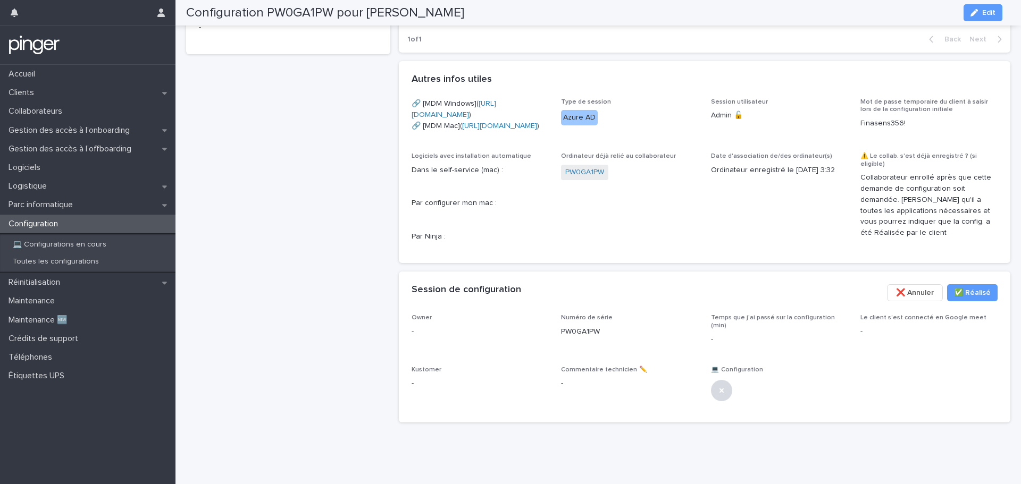
scroll to position [565, 0]
drag, startPoint x: 592, startPoint y: 282, endPoint x: 599, endPoint y: 282, distance: 6.9
click at [592, 282] on div "Session de configuration ••• ✅​ Réalisé ❌ Annuler" at bounding box center [705, 293] width 612 height 43
click at [965, 289] on span "✅​ Réalisé" at bounding box center [972, 293] width 37 height 11
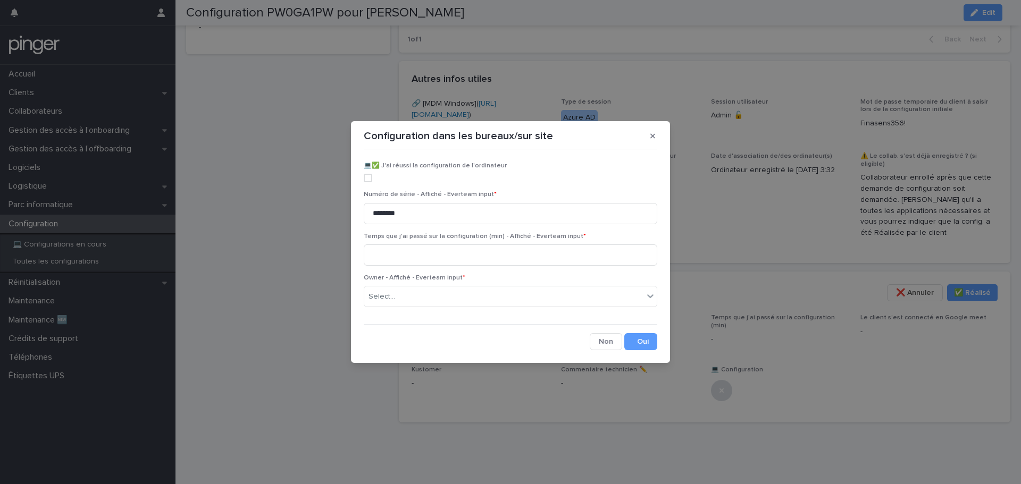
click at [368, 179] on span at bounding box center [368, 178] width 9 height 9
click at [398, 249] on input at bounding box center [511, 255] width 294 height 21
type input "**"
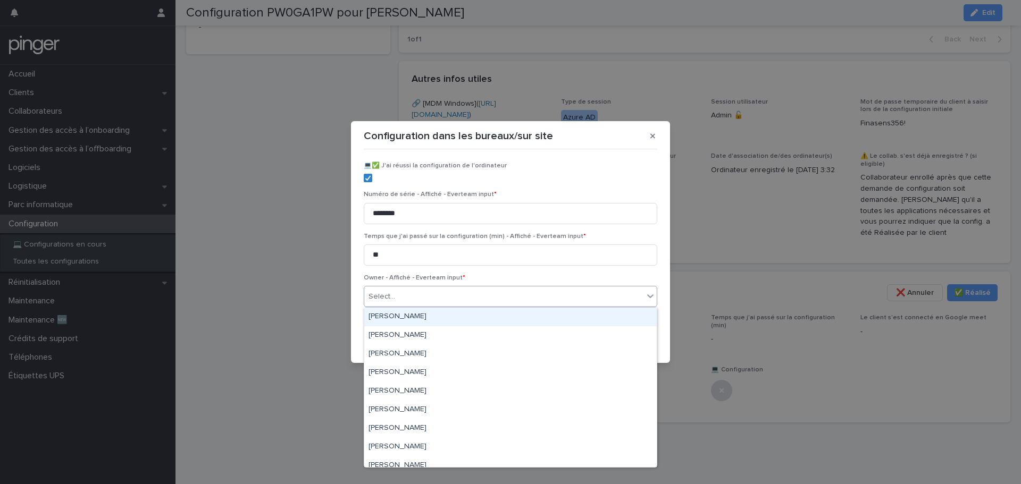
click at [469, 289] on div "Select..." at bounding box center [503, 297] width 279 height 18
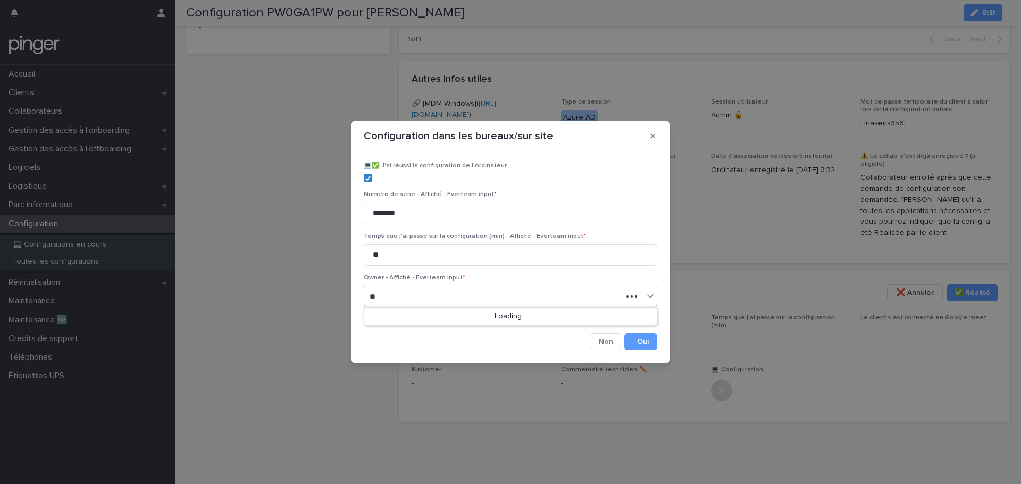
type input "***"
click at [442, 297] on div "mzw" at bounding box center [503, 297] width 279 height 18
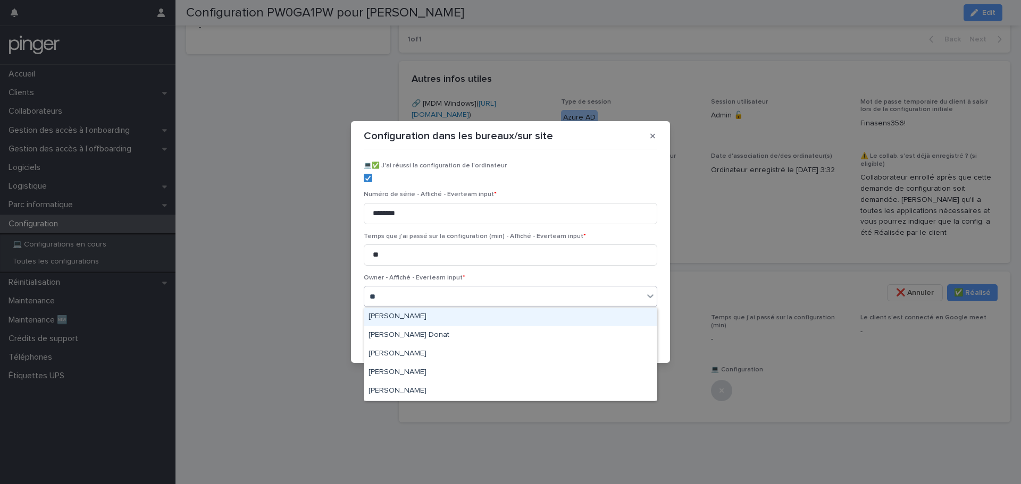
type input "***"
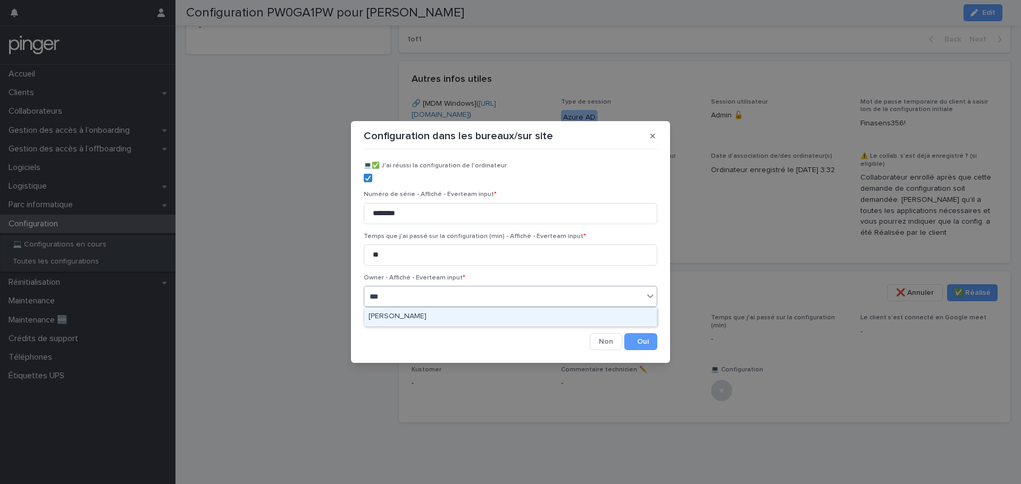
click at [445, 311] on div "[PERSON_NAME]" at bounding box center [510, 317] width 292 height 19
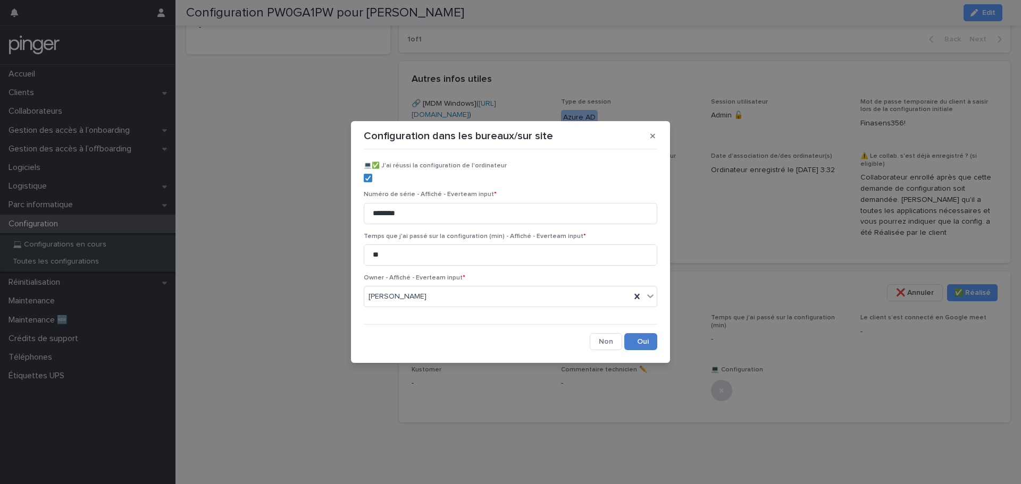
click at [643, 336] on button "Save" at bounding box center [640, 341] width 33 height 17
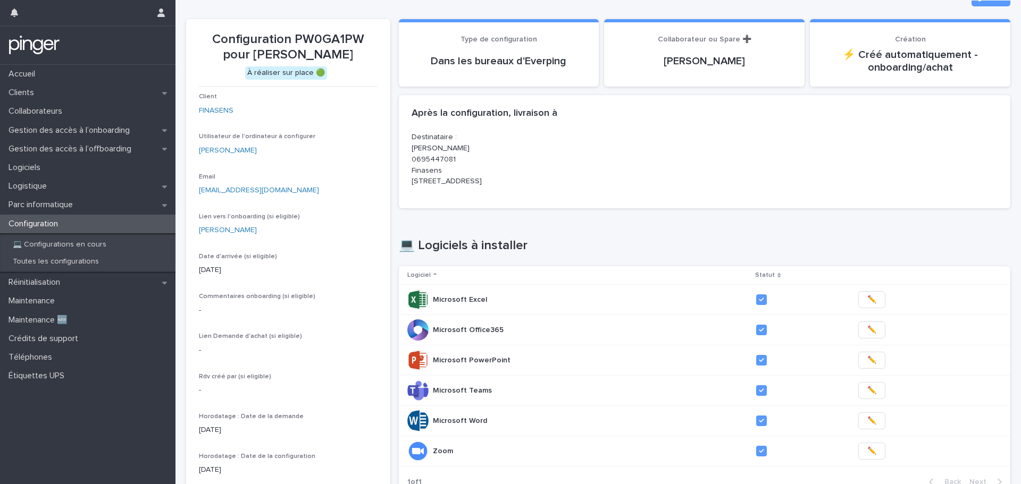
scroll to position [0, 0]
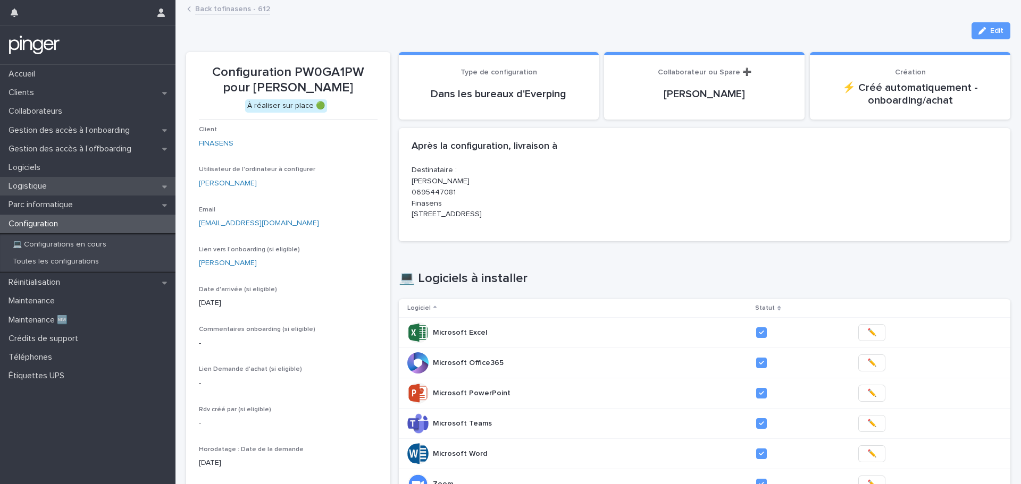
click at [50, 186] on p "Logistique" at bounding box center [29, 186] width 51 height 10
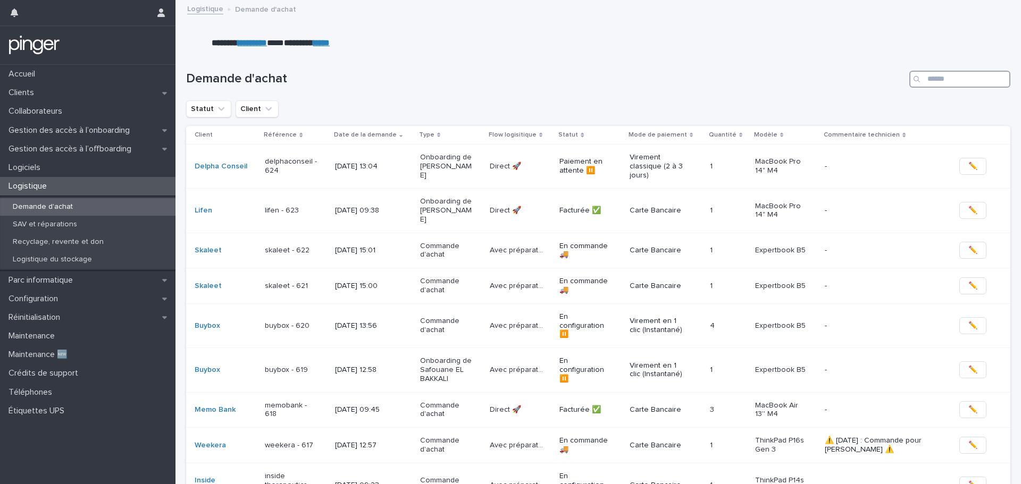
click at [943, 82] on input "Search" at bounding box center [959, 79] width 101 height 17
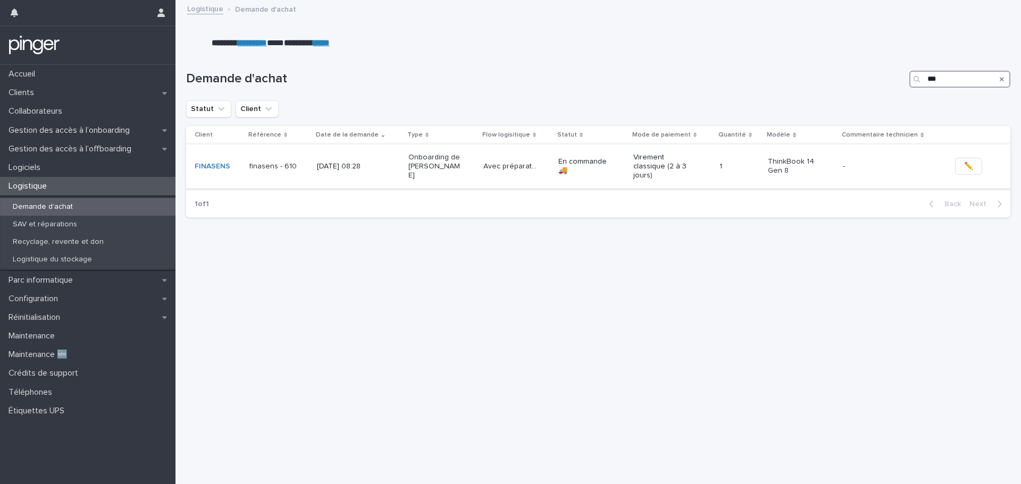
type input "***"
click at [327, 153] on td "[DATE] 08:28" at bounding box center [358, 166] width 91 height 44
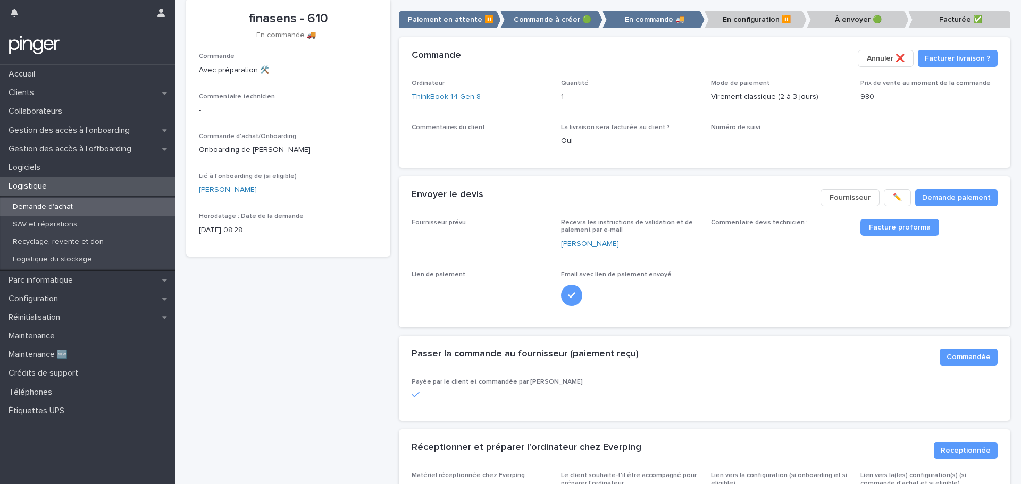
scroll to position [336, 0]
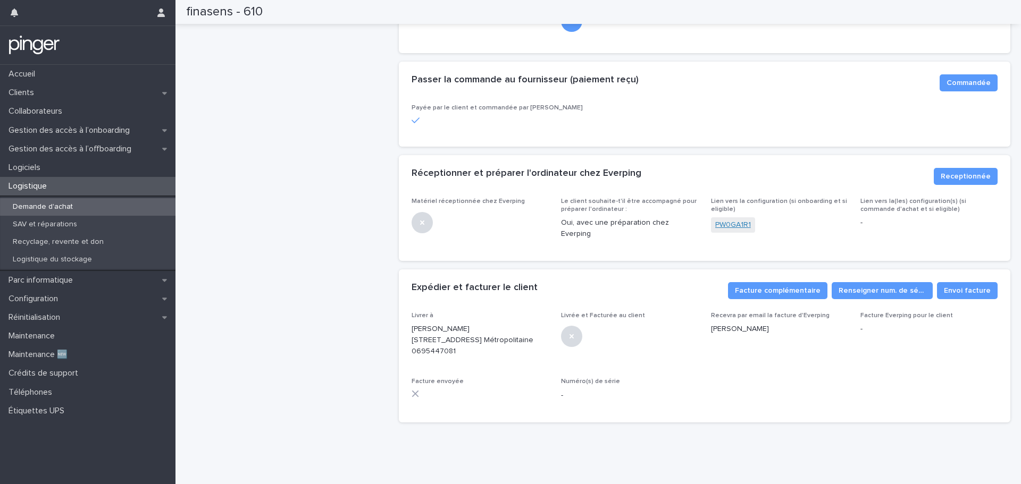
click at [718, 220] on link "PW0GA1R1" at bounding box center [733, 225] width 36 height 11
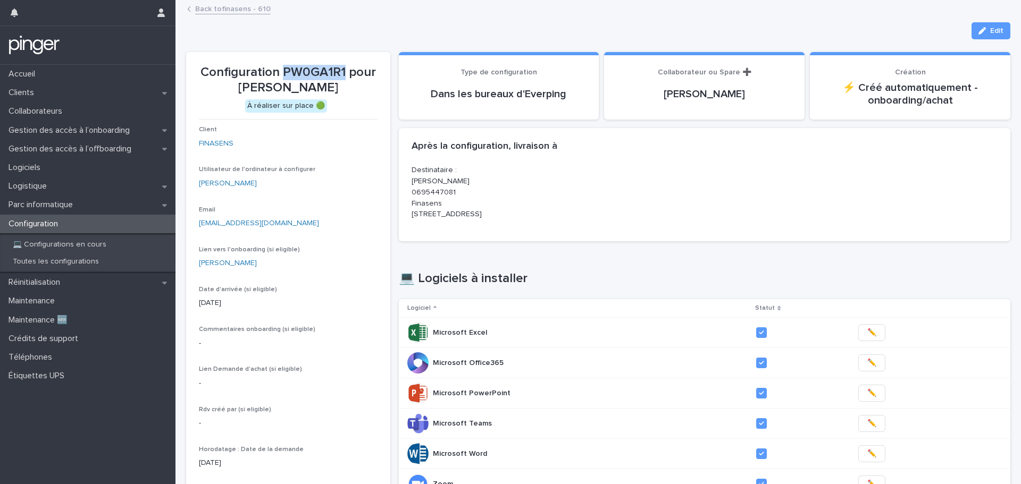
drag, startPoint x: 284, startPoint y: 74, endPoint x: 344, endPoint y: 73, distance: 60.1
click at [344, 73] on p "Configuration PW0GA1R1 pour [PERSON_NAME]" at bounding box center [288, 80] width 179 height 31
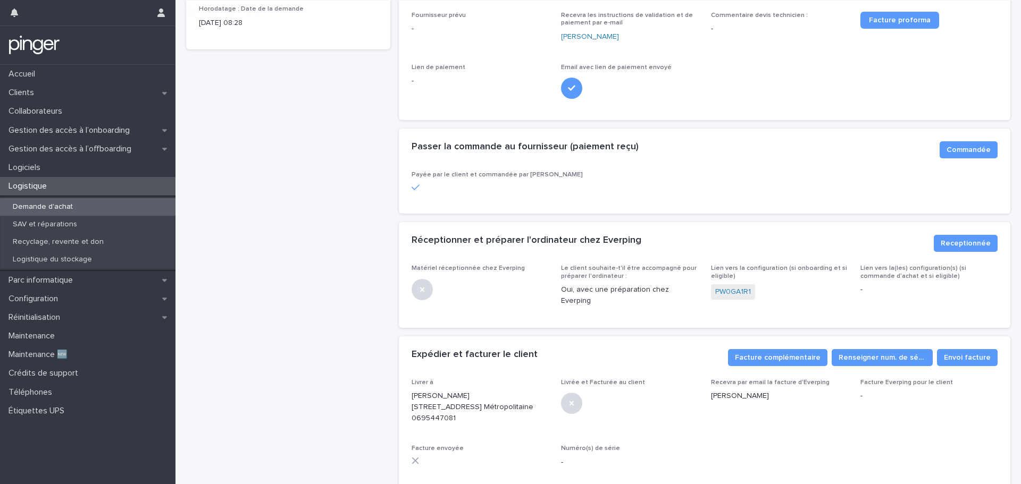
scroll to position [336, 0]
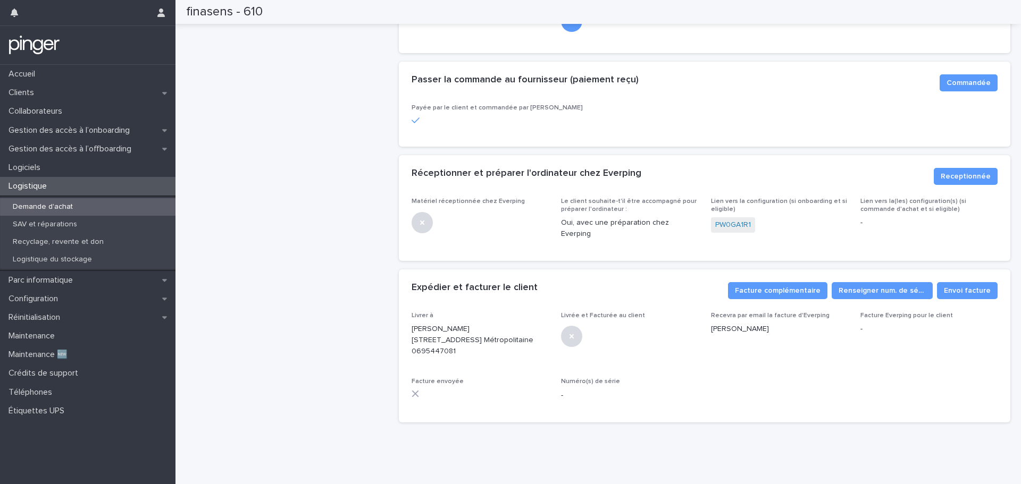
click at [233, 160] on div "finasens - 610 En commande 🚚​ Commande Avec préparation 🛠️ Commentaire technici…" at bounding box center [288, 77] width 204 height 707
drag, startPoint x: 629, startPoint y: 246, endPoint x: 613, endPoint y: 246, distance: 16.0
drag, startPoint x: 613, startPoint y: 246, endPoint x: 601, endPoint y: 248, distance: 11.4
click at [601, 270] on div "Expédier et facturer le client ••• Envoi facture Renseigner num. de série Factu…" at bounding box center [705, 291] width 612 height 43
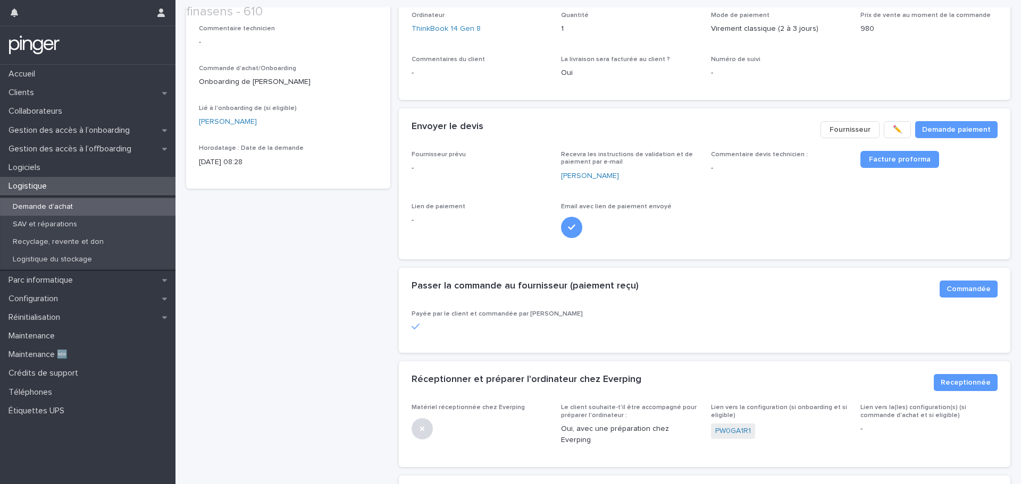
scroll to position [319, 0]
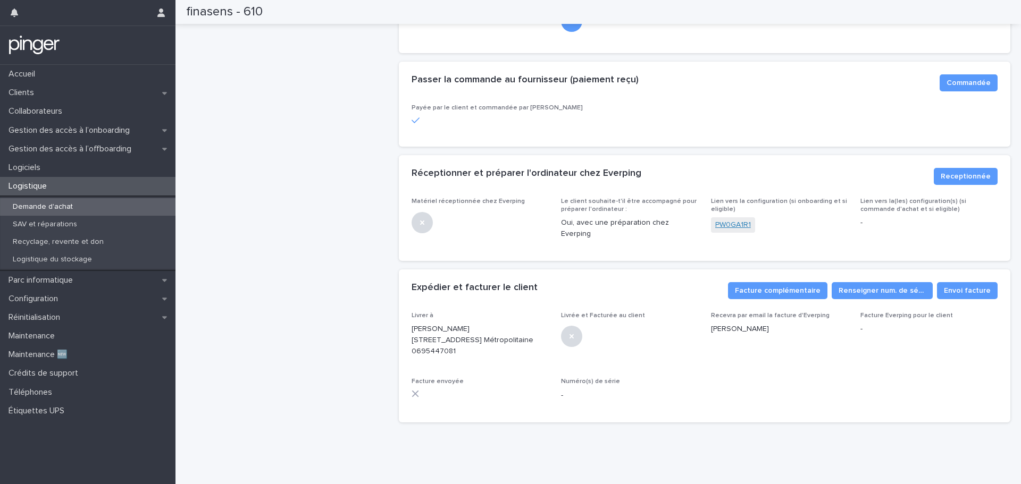
click at [724, 220] on link "PW0GA1R1" at bounding box center [733, 225] width 36 height 11
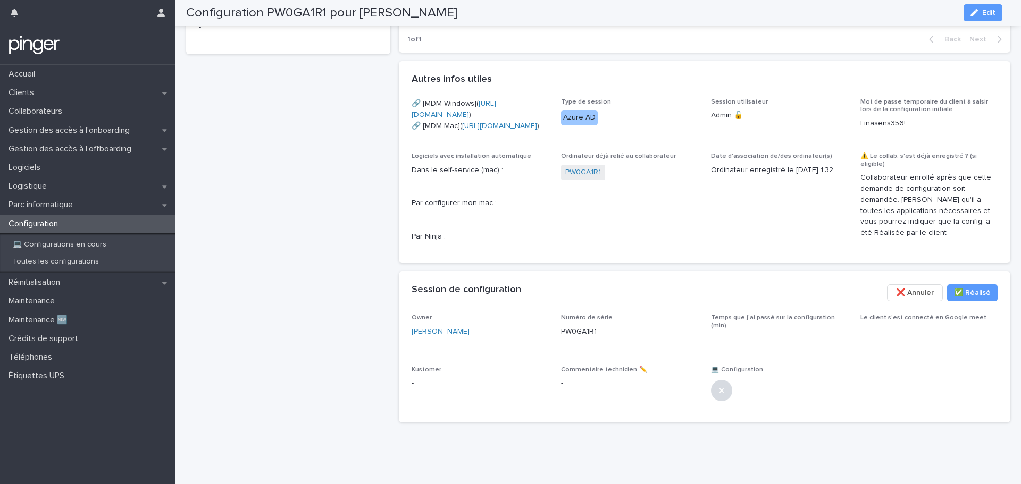
scroll to position [565, 0]
click at [964, 296] on span "✅​ Réalisé" at bounding box center [972, 293] width 37 height 11
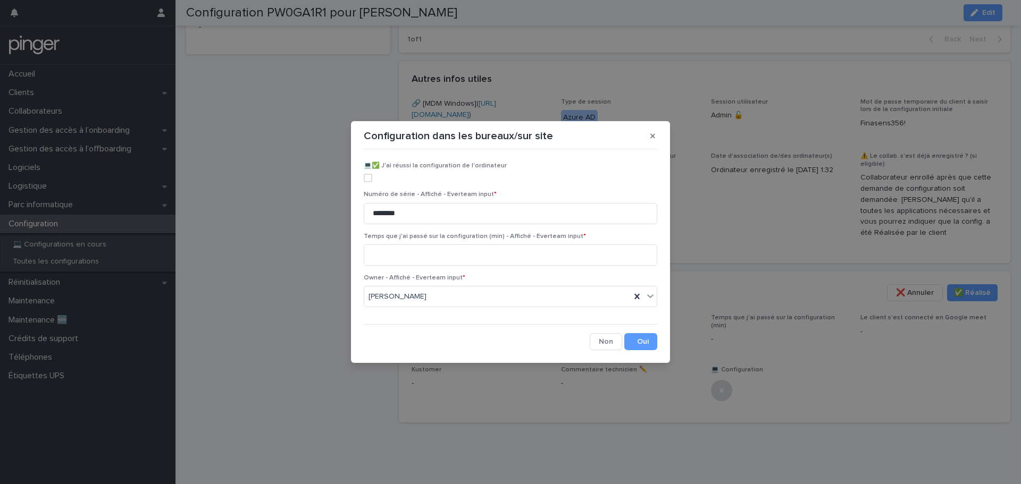
click at [370, 178] on span at bounding box center [368, 178] width 9 height 9
click at [414, 247] on input at bounding box center [511, 255] width 294 height 21
type input "**"
click at [650, 342] on button "Save" at bounding box center [640, 341] width 33 height 17
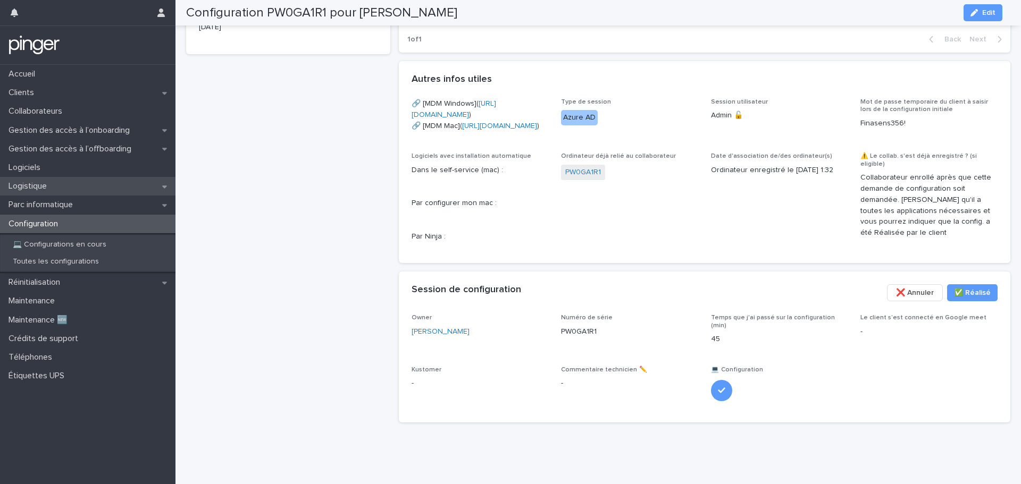
click at [48, 191] on p "Logistique" at bounding box center [29, 186] width 51 height 10
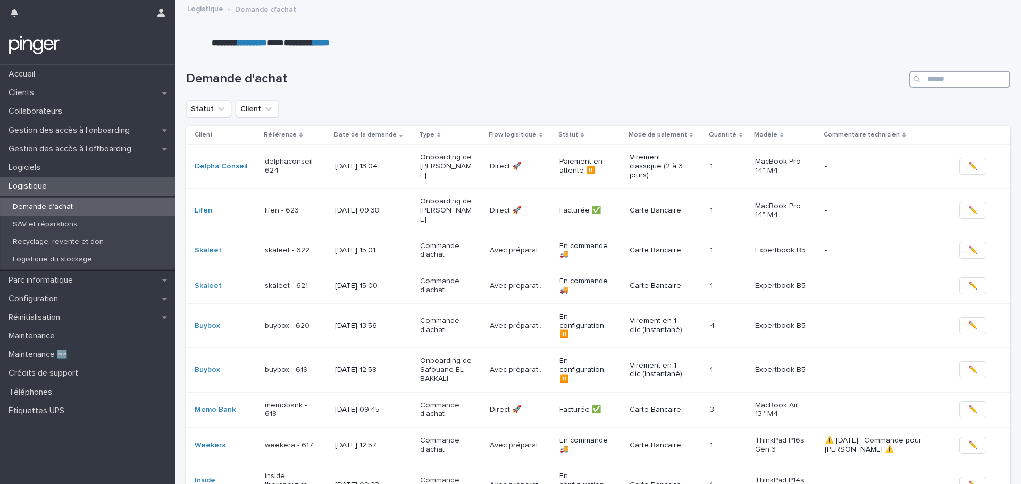
click at [924, 79] on input "Search" at bounding box center [959, 79] width 101 height 17
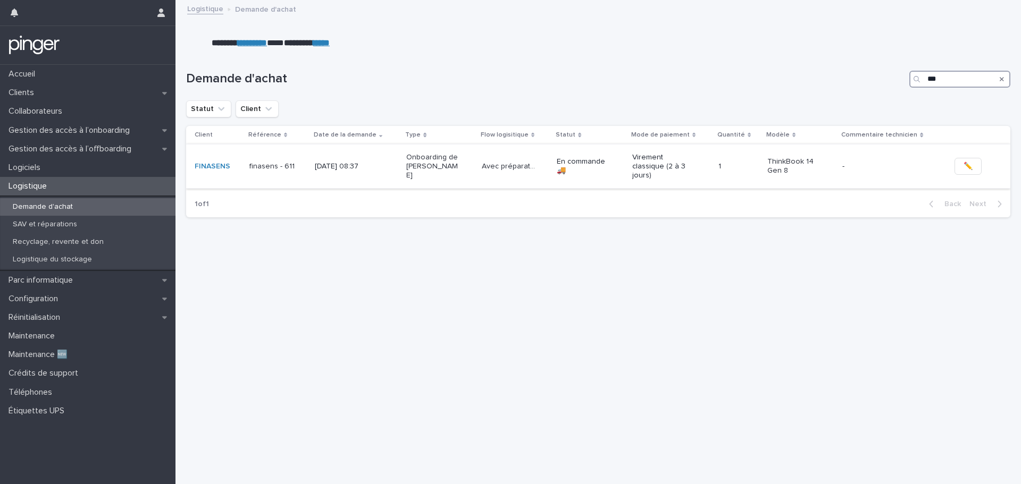
type input "***"
click at [393, 160] on td "[DATE] 08:37" at bounding box center [356, 166] width 91 height 44
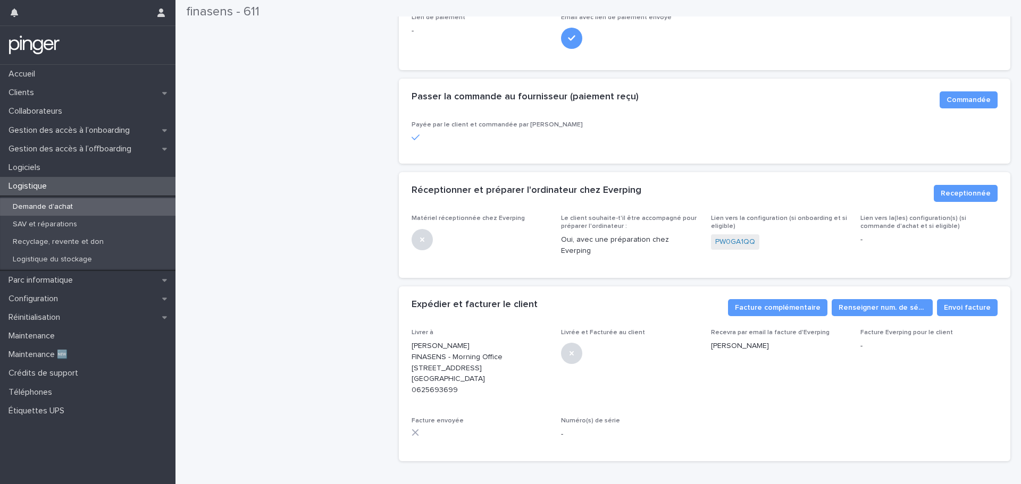
scroll to position [336, 0]
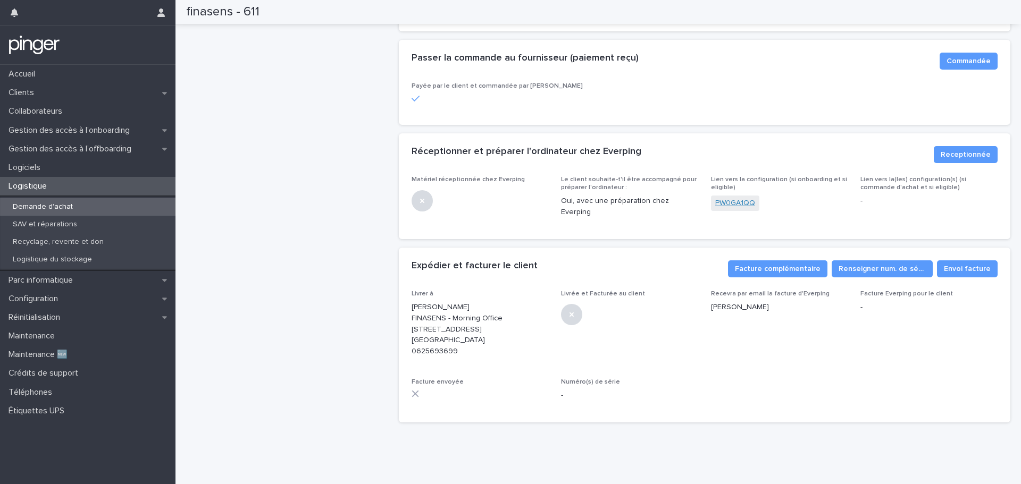
click at [728, 200] on link "PW0GA1QQ" at bounding box center [735, 203] width 40 height 11
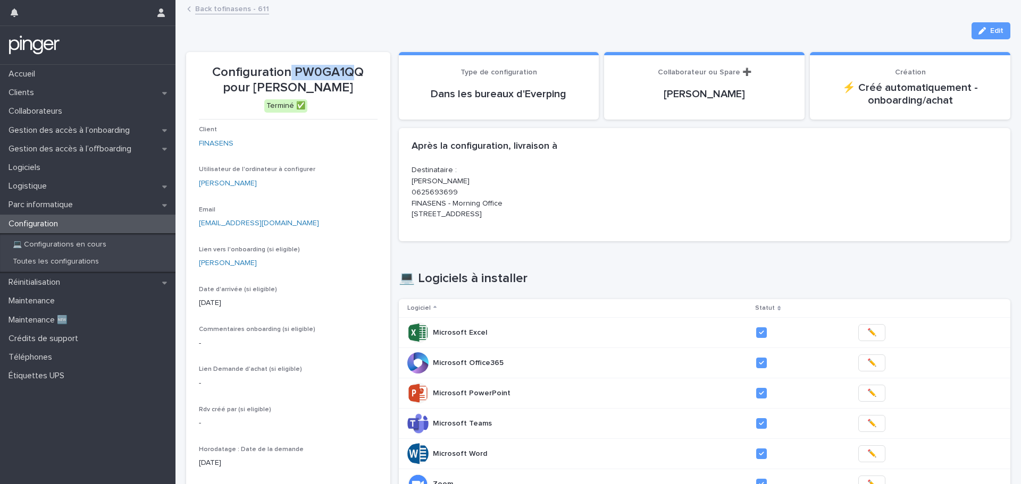
drag, startPoint x: 290, startPoint y: 69, endPoint x: 355, endPoint y: 71, distance: 64.9
click at [355, 71] on p "Configuration PW0GA1QQ pour [PERSON_NAME]" at bounding box center [288, 80] width 179 height 31
click at [356, 71] on p "Configuration PW0GA1QQ pour [PERSON_NAME]" at bounding box center [288, 80] width 179 height 31
drag, startPoint x: 364, startPoint y: 71, endPoint x: 296, endPoint y: 72, distance: 67.6
click at [296, 72] on p "Configuration PW0GA1QQ pour [PERSON_NAME]" at bounding box center [288, 80] width 179 height 31
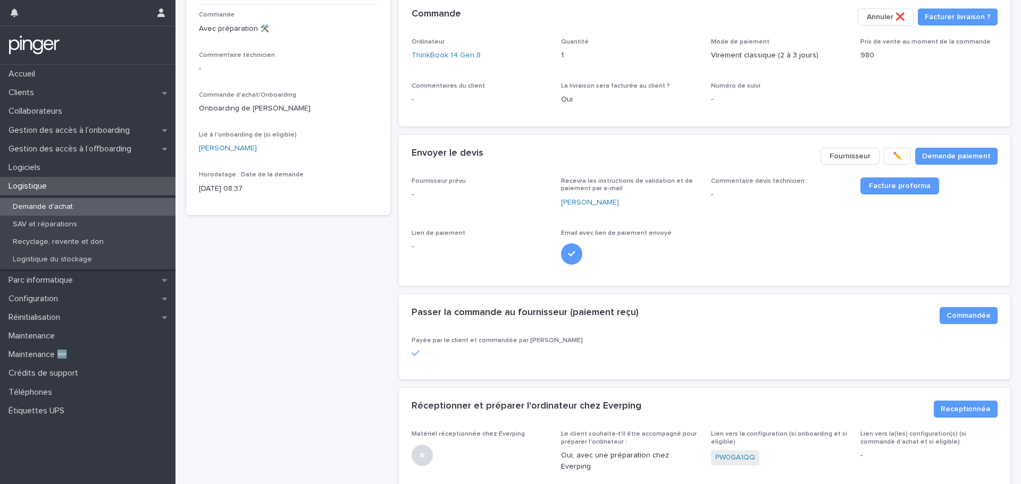
scroll to position [336, 0]
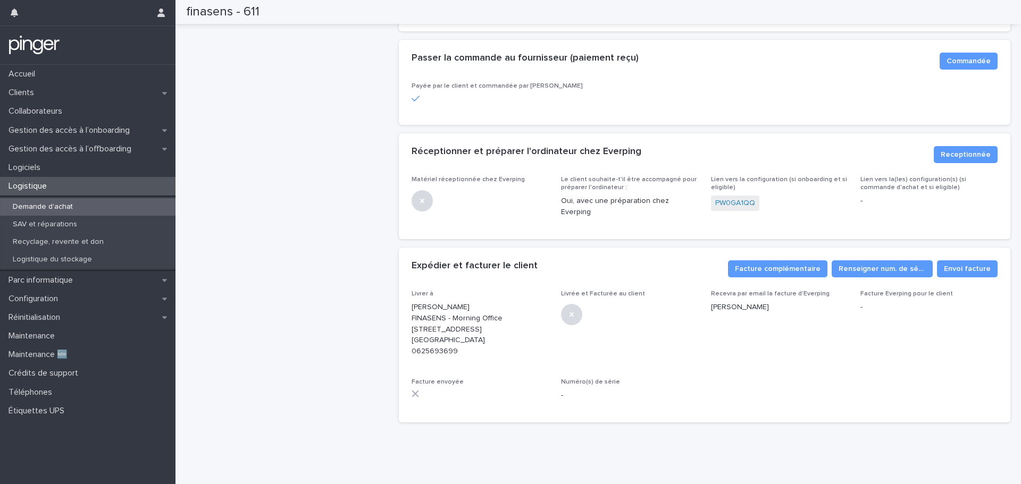
drag, startPoint x: 349, startPoint y: 247, endPoint x: 337, endPoint y: 241, distance: 13.8
drag, startPoint x: 337, startPoint y: 241, endPoint x: 327, endPoint y: 239, distance: 10.4
click at [327, 239] on div "finasens - 611 En commande 🚚​ Commande Avec préparation 🛠️ Commentaire technici…" at bounding box center [288, 66] width 204 height 729
click at [50, 205] on p "Demande d'achat" at bounding box center [42, 207] width 77 height 9
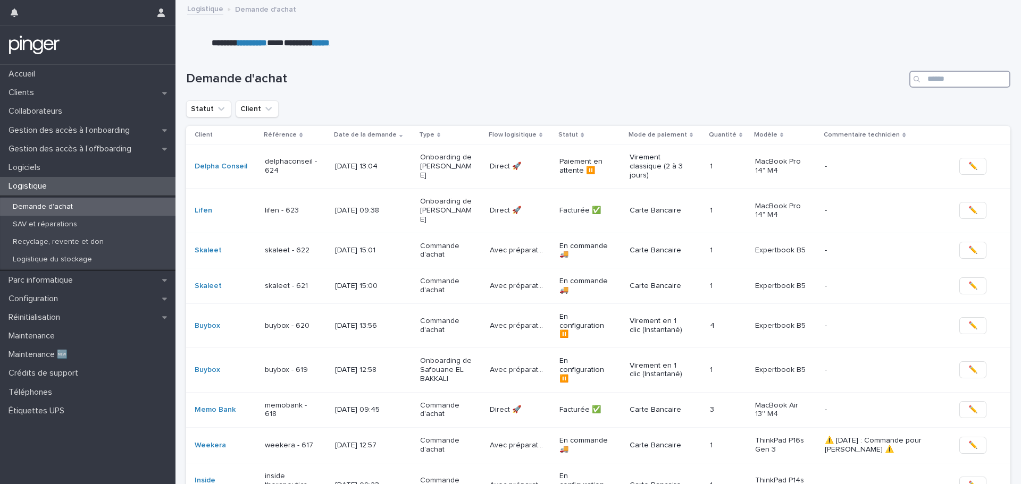
click at [974, 72] on input "Search" at bounding box center [959, 79] width 101 height 17
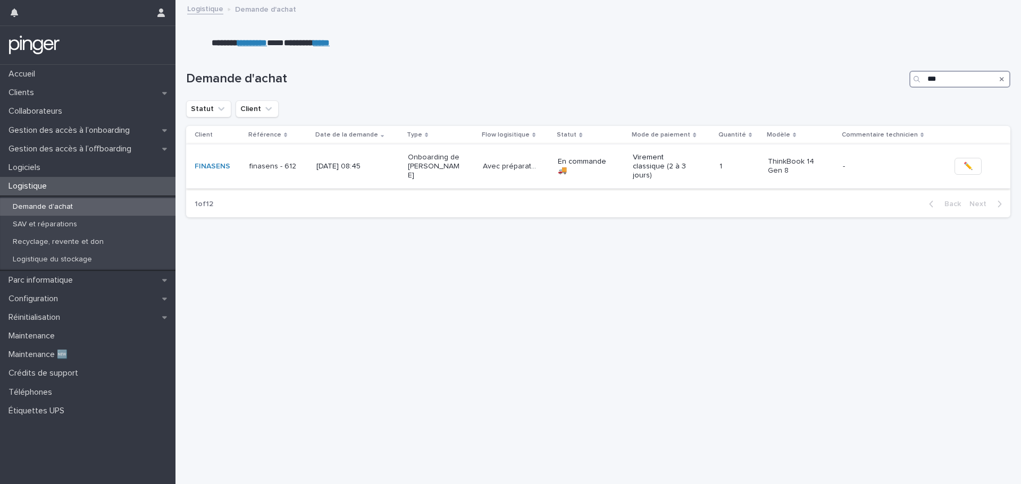
type input "***"
click at [384, 175] on div "[DATE] 08:45" at bounding box center [357, 167] width 83 height 18
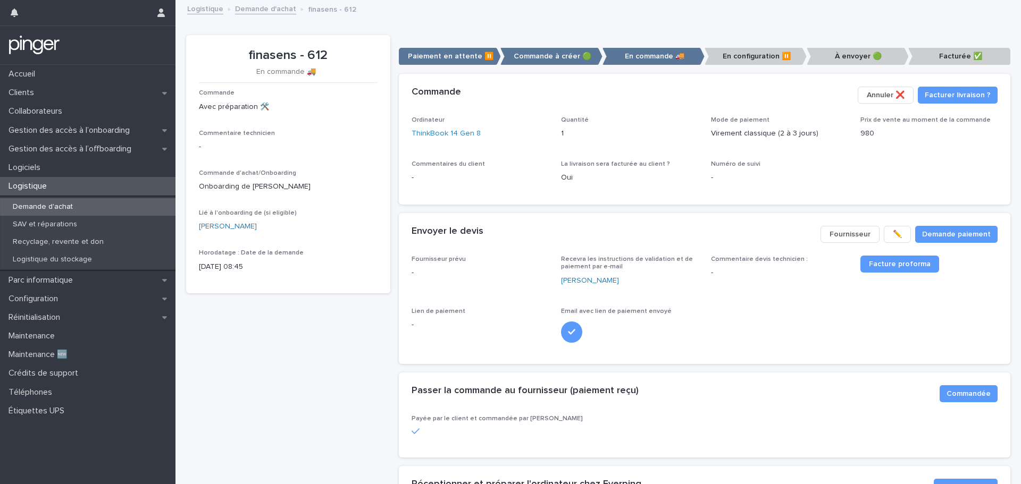
click at [252, 10] on link "Demande d'achat" at bounding box center [265, 8] width 61 height 12
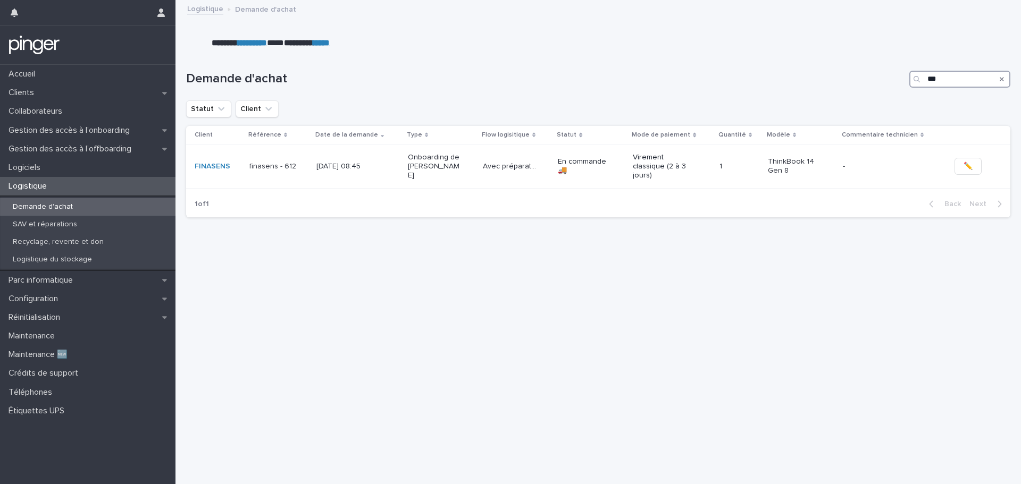
drag, startPoint x: 944, startPoint y: 77, endPoint x: 874, endPoint y: 76, distance: 70.2
click at [874, 76] on div "Demande d'achat ***" at bounding box center [598, 79] width 824 height 17
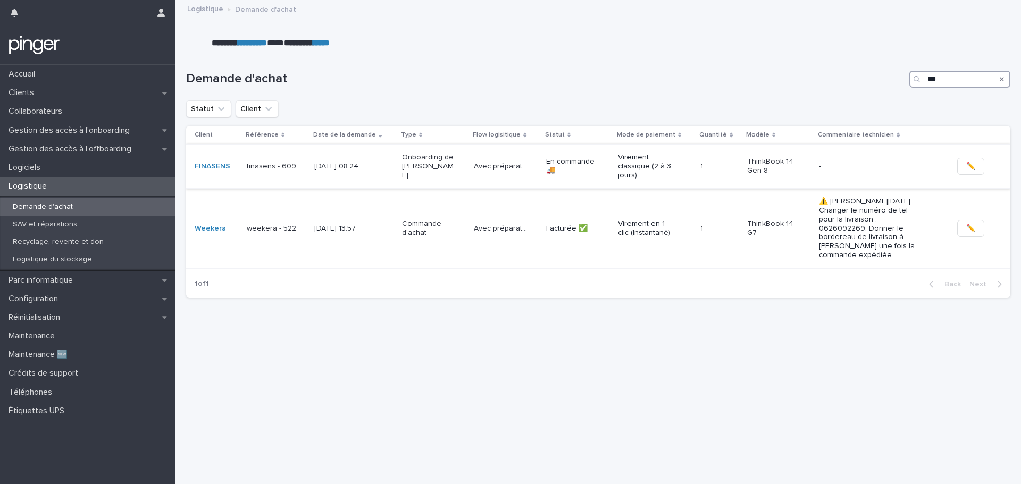
type input "***"
click at [304, 167] on div "finasens - 609" at bounding box center [276, 167] width 59 height 18
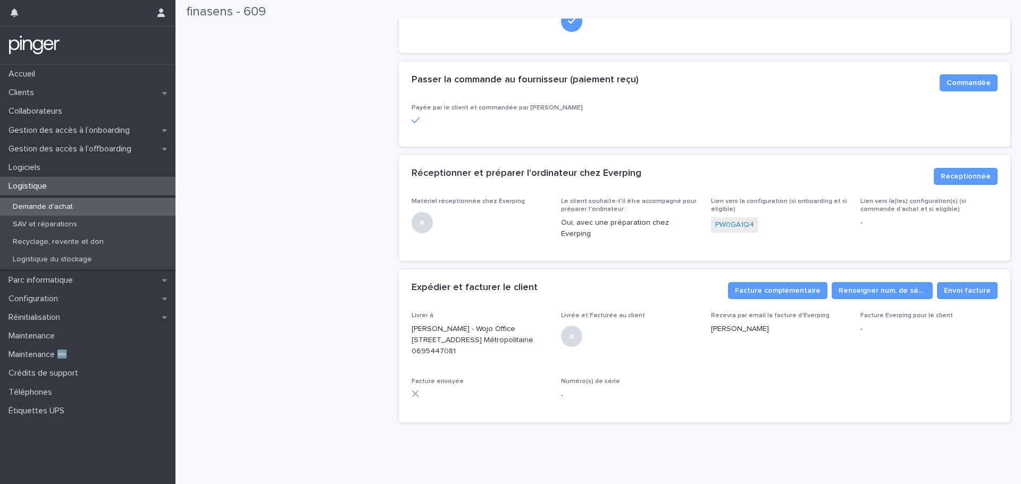
scroll to position [336, 0]
drag, startPoint x: 363, startPoint y: 289, endPoint x: 340, endPoint y: 286, distance: 23.1
drag, startPoint x: 340, startPoint y: 286, endPoint x: 327, endPoint y: 285, distance: 13.9
drag, startPoint x: 327, startPoint y: 285, endPoint x: 316, endPoint y: 284, distance: 10.6
click at [316, 284] on div "finasens - 609 En commande 🚚​ Commande Avec préparation 🛠️ Commentaire technici…" at bounding box center [288, 77] width 204 height 707
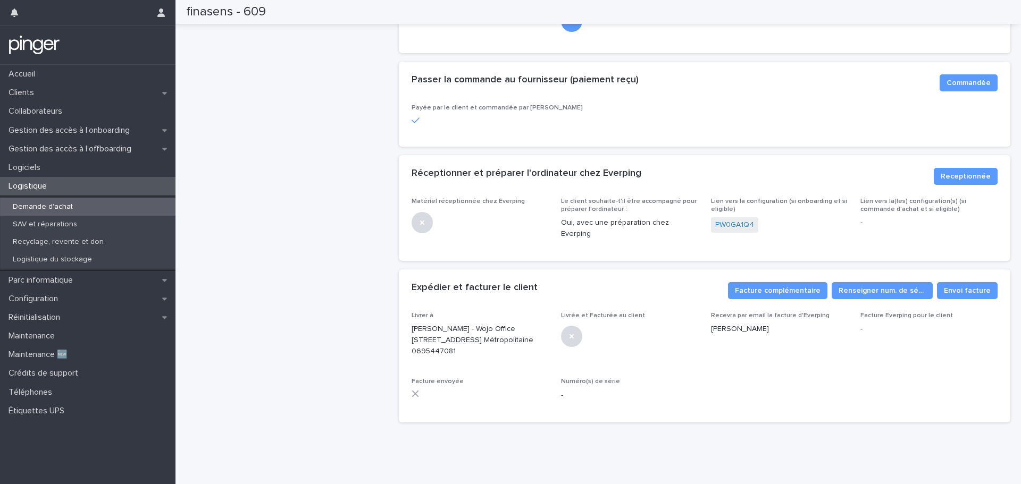
drag, startPoint x: 373, startPoint y: 256, endPoint x: 347, endPoint y: 250, distance: 26.7
click at [347, 250] on div "finasens - 609 En commande 🚚​ Commande Avec préparation 🛠️ Commentaire technici…" at bounding box center [288, 77] width 204 height 707
click at [722, 220] on link "PW0GA1Q4" at bounding box center [734, 225] width 39 height 11
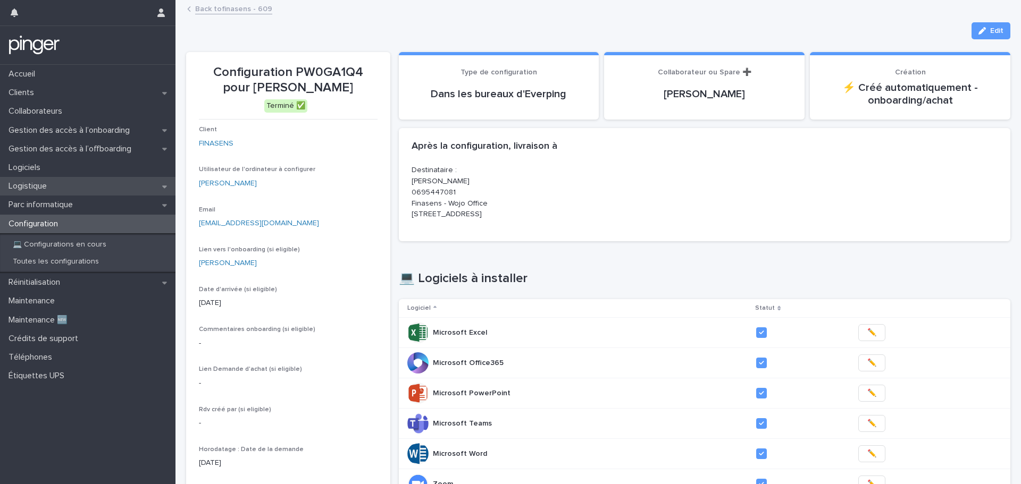
click at [61, 185] on div "Logistique" at bounding box center [87, 186] width 175 height 19
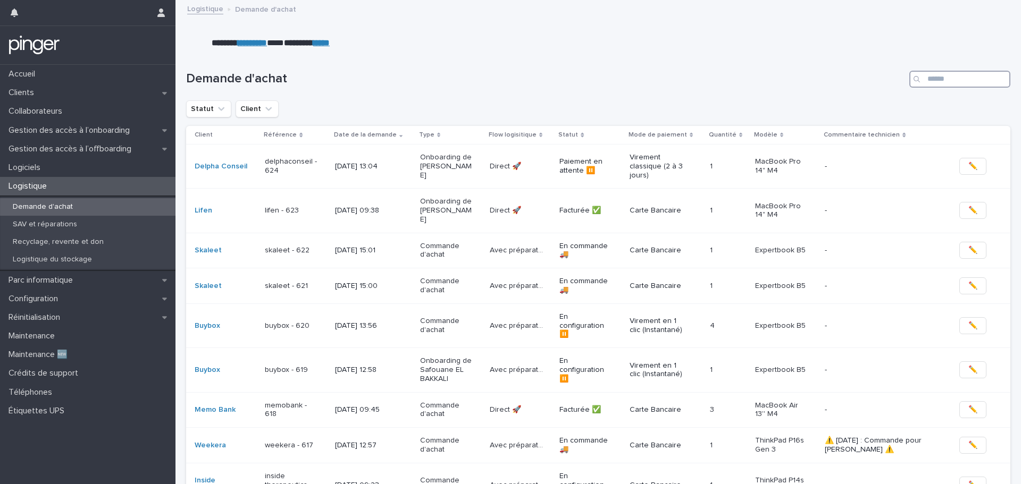
click at [932, 82] on input "Search" at bounding box center [959, 79] width 101 height 17
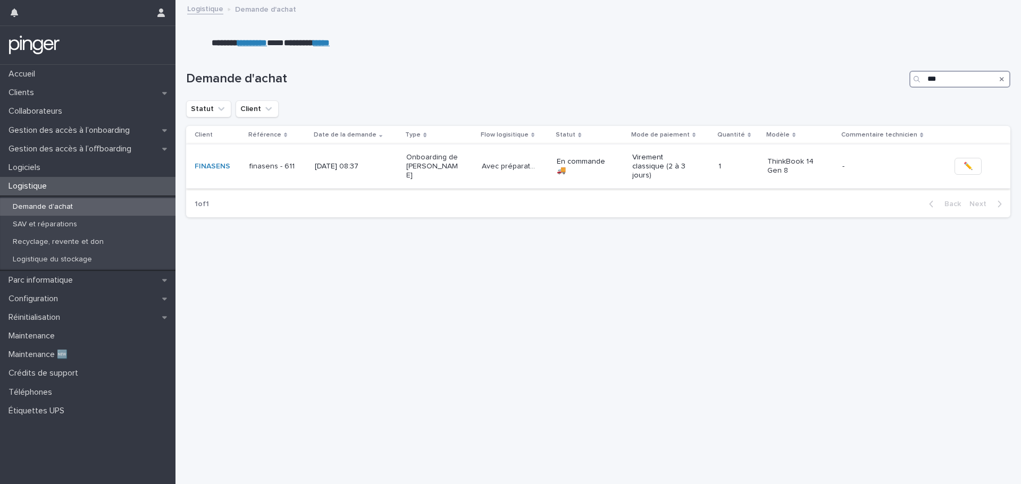
type input "***"
click at [350, 181] on td "[DATE] 08:37" at bounding box center [356, 166] width 91 height 44
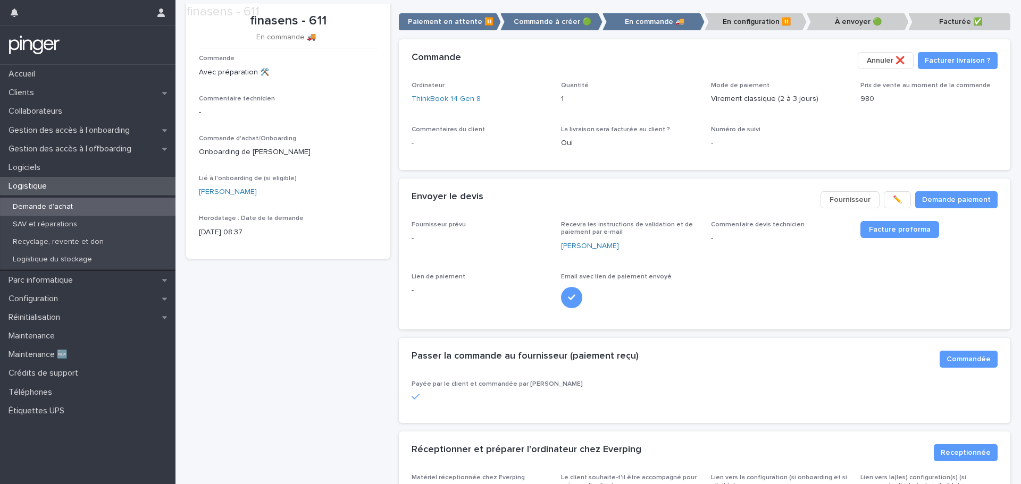
scroll to position [336, 0]
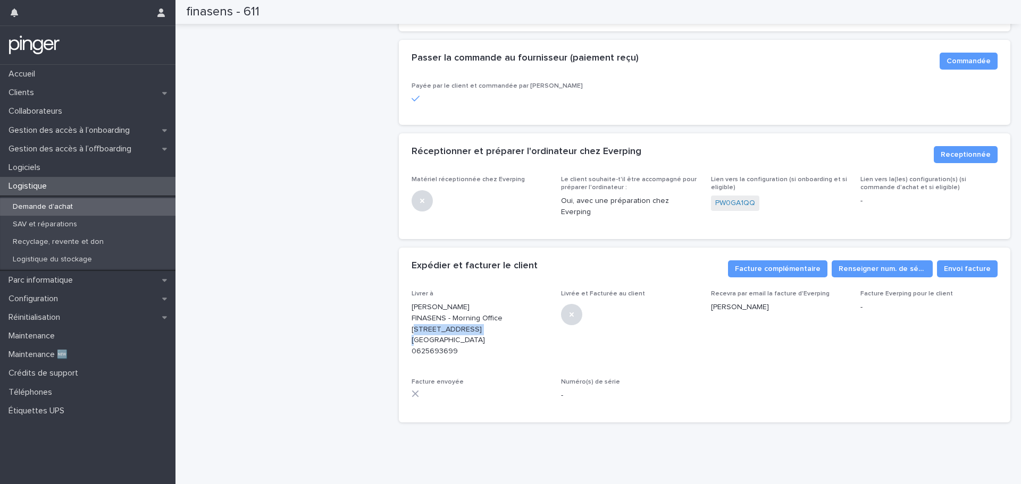
drag, startPoint x: 409, startPoint y: 321, endPoint x: 471, endPoint y: 318, distance: 61.8
click at [471, 318] on p "[PERSON_NAME] FINASENS - Morning Office [STREET_ADDRESS][GEOGRAPHIC_DATA] 06256…" at bounding box center [480, 329] width 137 height 55
drag, startPoint x: 409, startPoint y: 344, endPoint x: 458, endPoint y: 342, distance: 49.5
click at [458, 342] on p "[PERSON_NAME] FINASENS - Morning Office [STREET_ADDRESS][GEOGRAPHIC_DATA] 06256…" at bounding box center [480, 329] width 137 height 55
click at [360, 290] on div "finasens - 611 En commande 🚚​ Commande Avec préparation 🛠️ Commentaire technici…" at bounding box center [288, 66] width 204 height 729
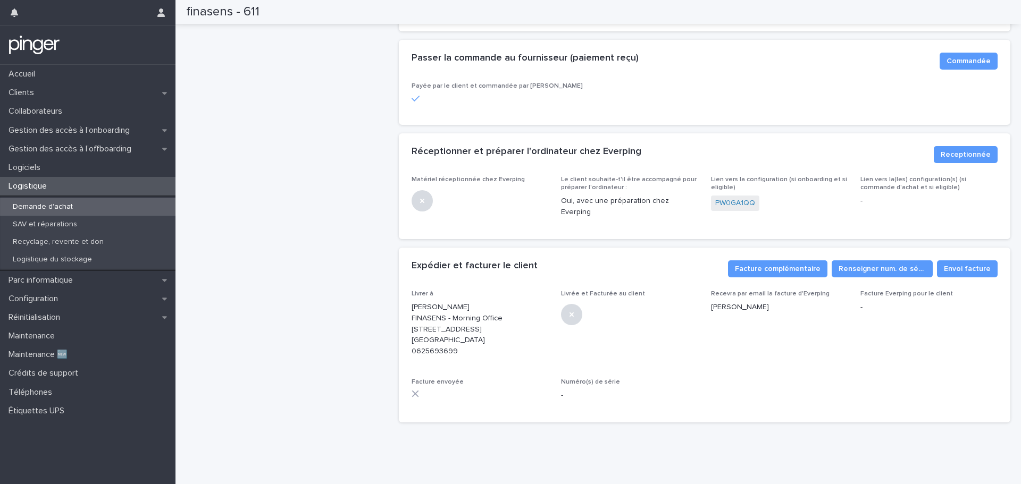
drag, startPoint x: 296, startPoint y: 239, endPoint x: 273, endPoint y: 222, distance: 28.5
click at [273, 222] on div "finasens - 611 En commande 🚚​ Commande Avec préparation 🛠️ Commentaire technici…" at bounding box center [288, 66] width 204 height 729
click at [734, 198] on link "PW0GA1QQ" at bounding box center [735, 203] width 40 height 11
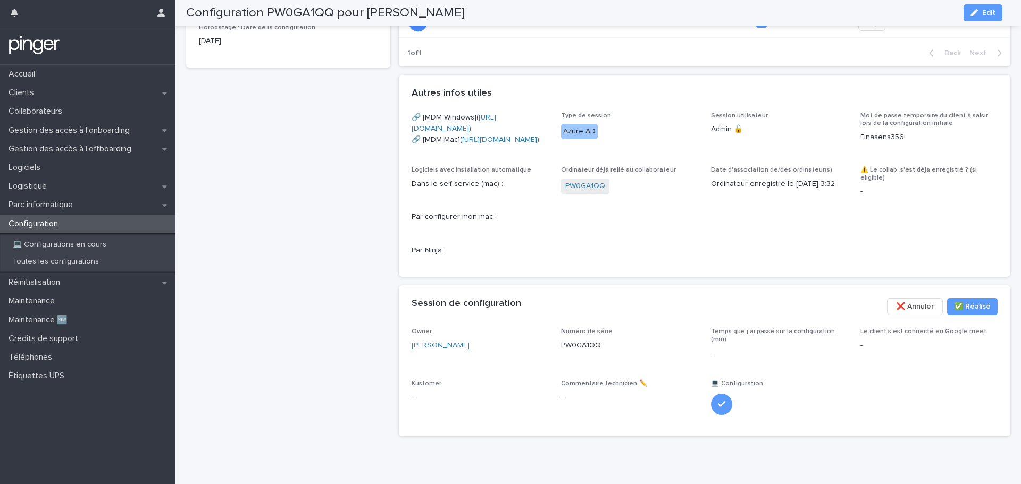
scroll to position [565, 0]
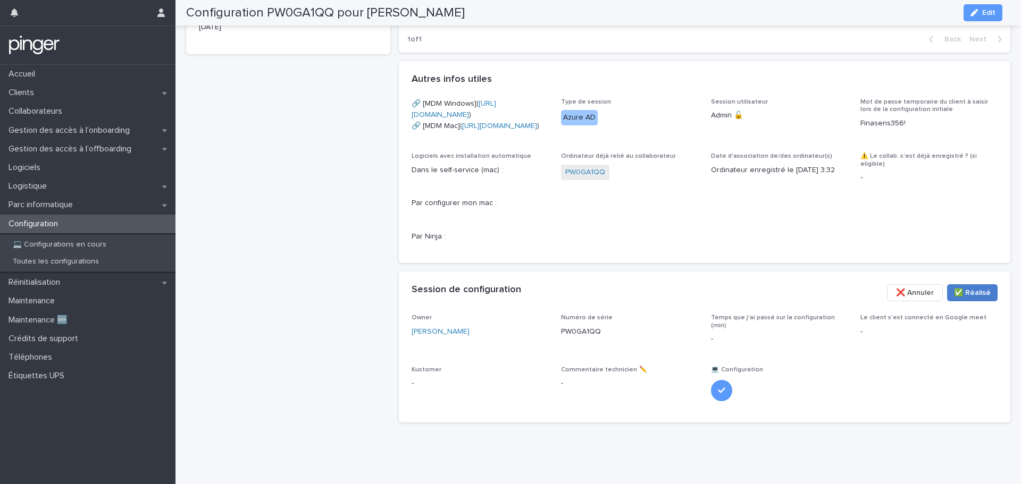
click at [982, 291] on span "✅​ Réalisé" at bounding box center [972, 293] width 37 height 11
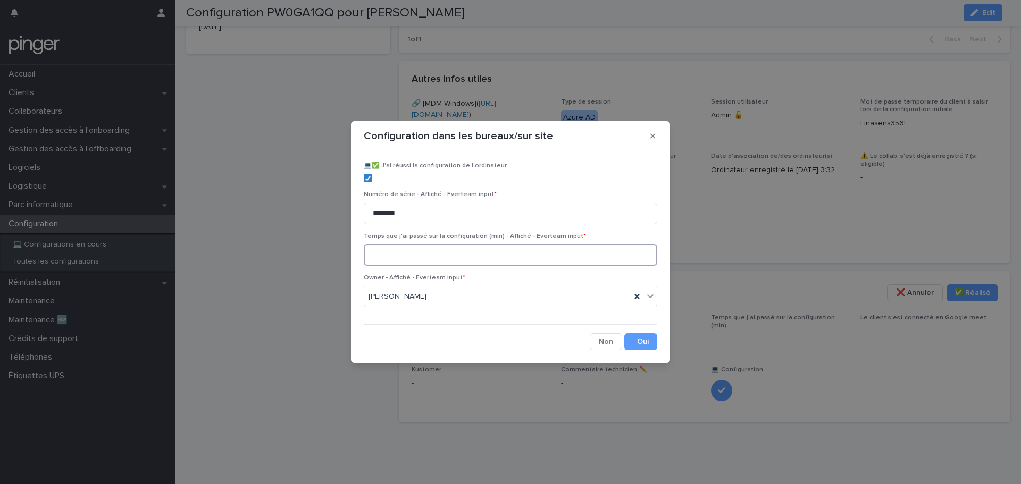
click at [477, 253] on input at bounding box center [511, 255] width 294 height 21
type input "**"
click at [640, 341] on button "Save" at bounding box center [640, 341] width 33 height 17
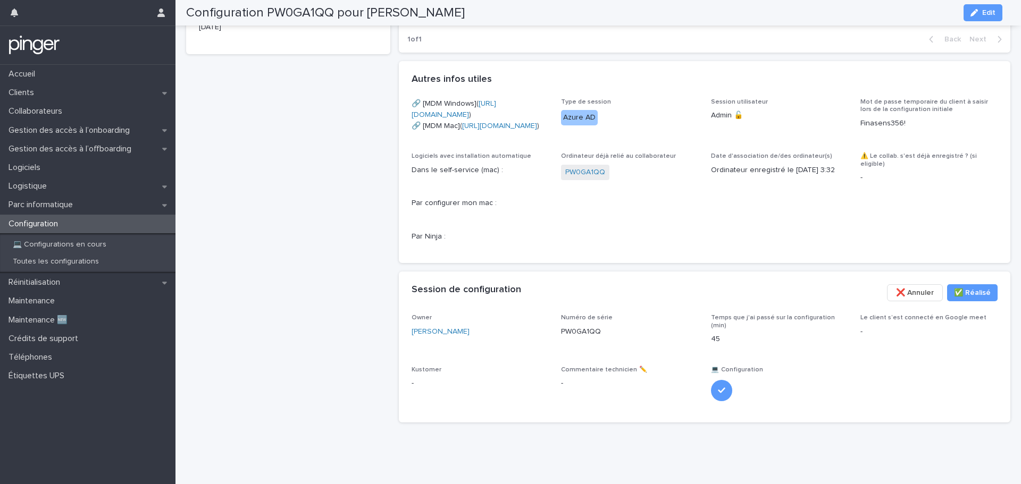
click at [638, 247] on span "Ordinateur déjà relié au collaborateur PW0GA1QQ" at bounding box center [629, 202] width 137 height 98
click at [68, 201] on p "Parc informatique" at bounding box center [42, 205] width 77 height 10
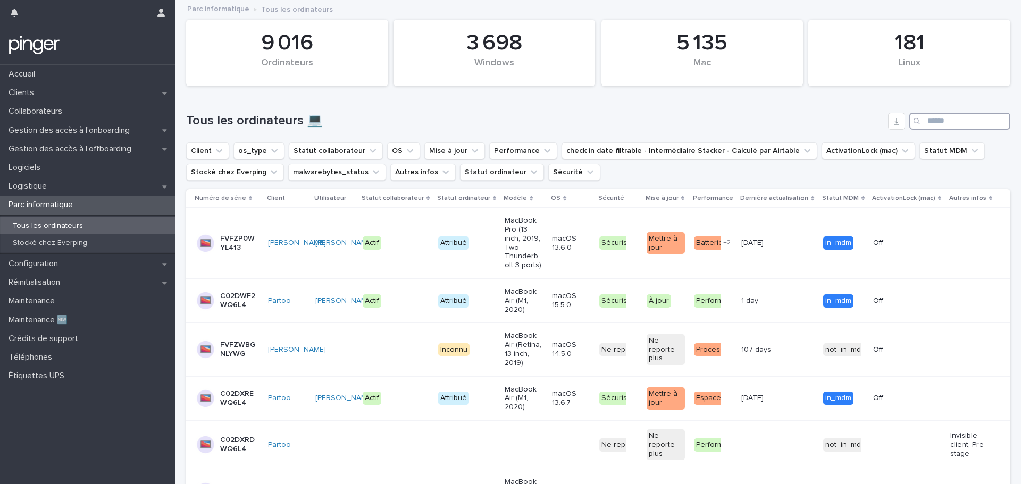
click at [937, 120] on input "Search" at bounding box center [959, 121] width 101 height 17
paste input "**********"
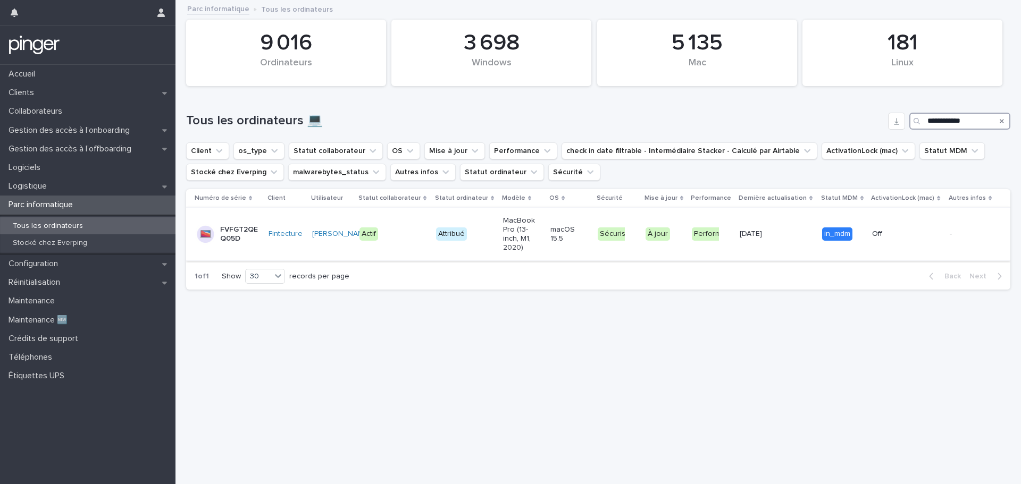
type input "**********"
click at [235, 236] on p "FVFGT2QEQ05D" at bounding box center [239, 234] width 38 height 18
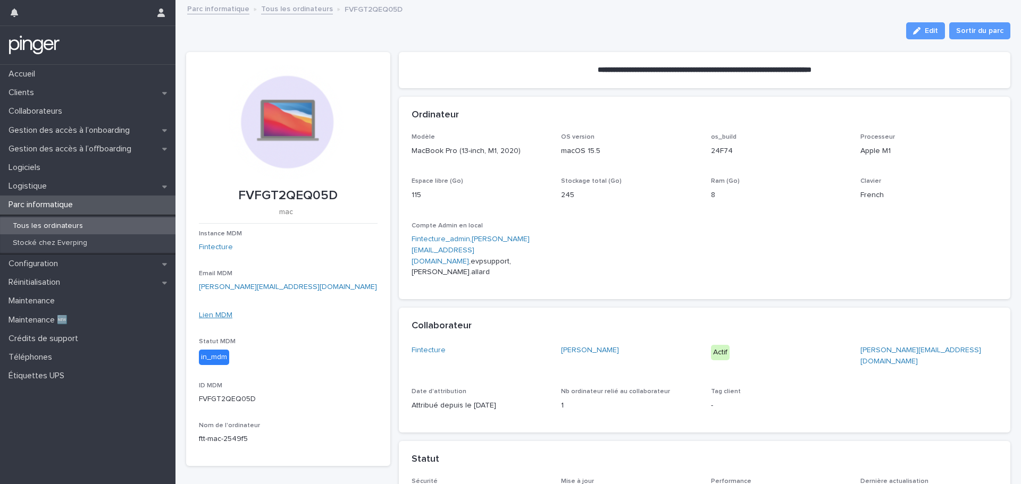
click at [226, 312] on link "Lien MDM" at bounding box center [216, 315] width 34 height 7
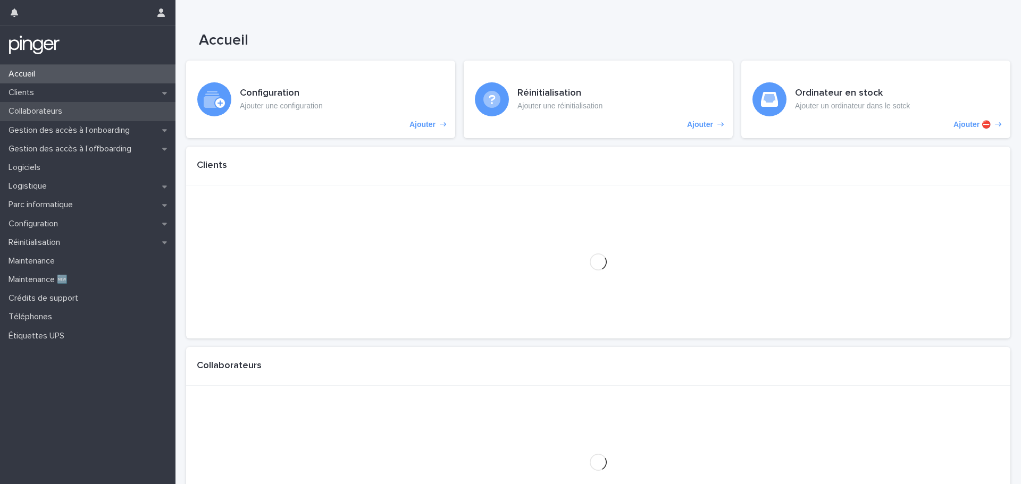
click at [58, 112] on p "Collaborateurs" at bounding box center [37, 111] width 66 height 10
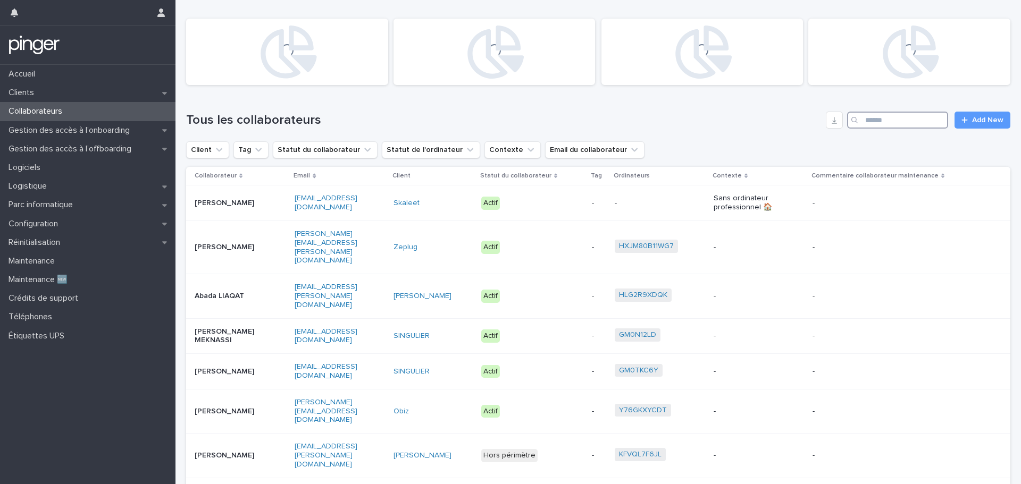
click at [884, 121] on input "Search" at bounding box center [897, 120] width 101 height 17
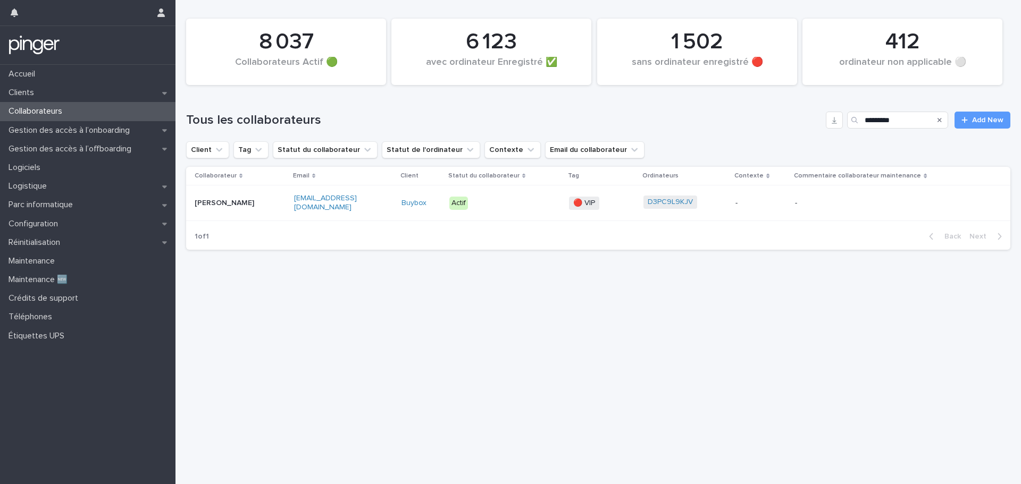
drag, startPoint x: 613, startPoint y: 351, endPoint x: 600, endPoint y: 363, distance: 17.3
click at [613, 351] on div "Loading... Saving… Loading... Saving… 8 037 Collaborateurs Actif 🟢 412 ordinate…" at bounding box center [598, 229] width 835 height 458
click at [482, 335] on div "Loading... Saving… Loading... Saving… 8 037 Collaborateurs Actif 🟢 412 ordinate…" at bounding box center [598, 229] width 835 height 458
click at [905, 116] on input "*********" at bounding box center [897, 120] width 101 height 17
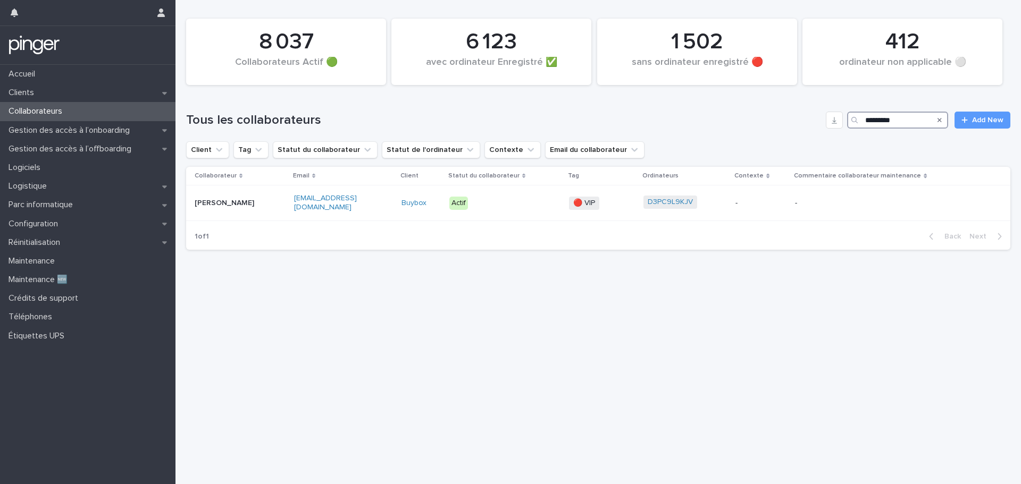
click at [905, 116] on input "*********" at bounding box center [897, 120] width 101 height 17
type input "**********"
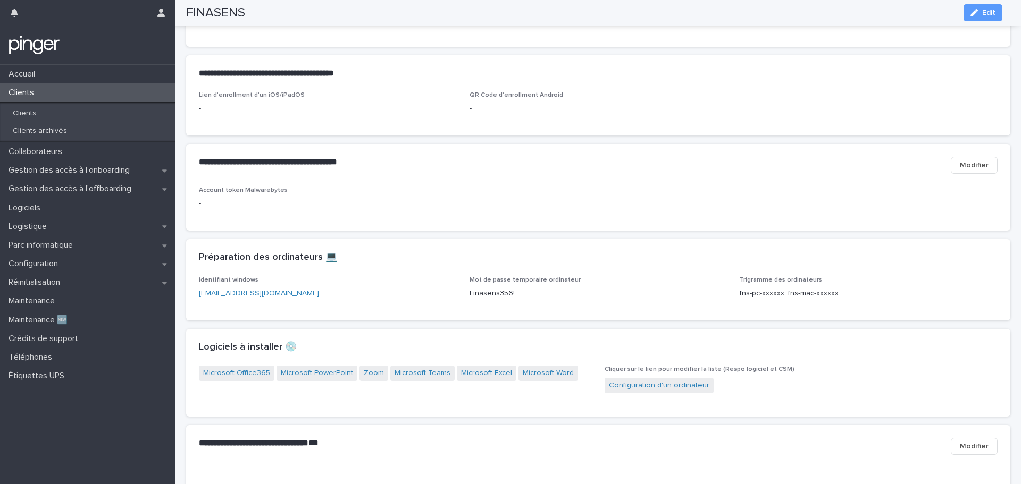
scroll to position [762, 0]
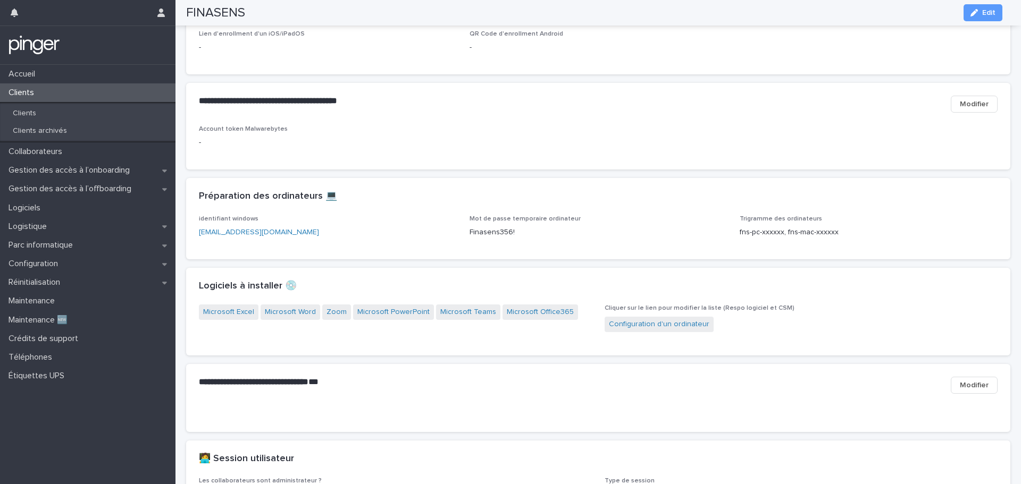
drag, startPoint x: 561, startPoint y: 181, endPoint x: 542, endPoint y: 179, distance: 18.3
click at [542, 157] on div "Account token Malwarebytes -" at bounding box center [598, 141] width 799 height 31
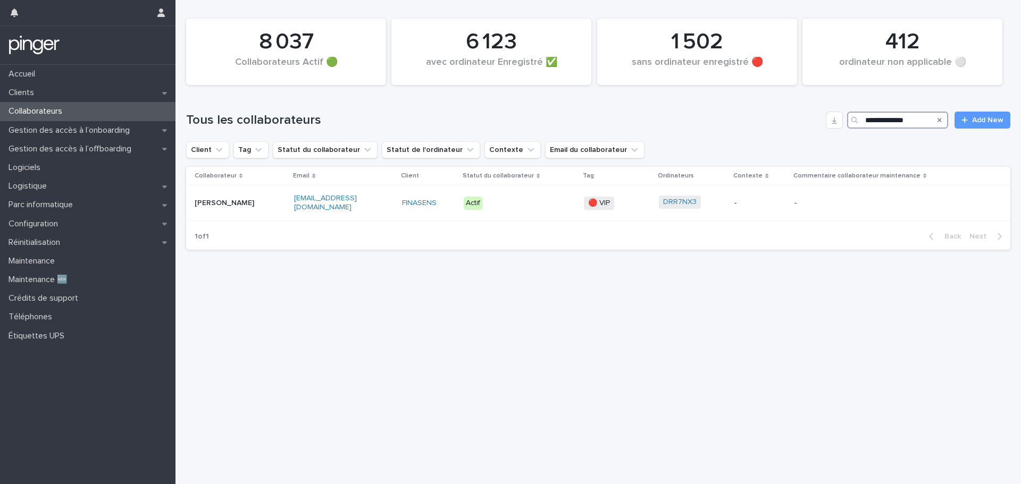
drag, startPoint x: 926, startPoint y: 119, endPoint x: 805, endPoint y: 120, distance: 121.8
click at [805, 120] on div "**********" at bounding box center [598, 120] width 824 height 17
type input "**********"
